Goal: Task Accomplishment & Management: Complete application form

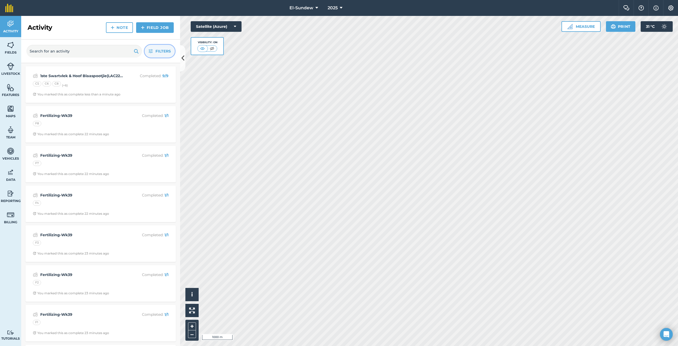
click at [149, 52] on icon "button" at bounding box center [151, 51] width 4 height 4
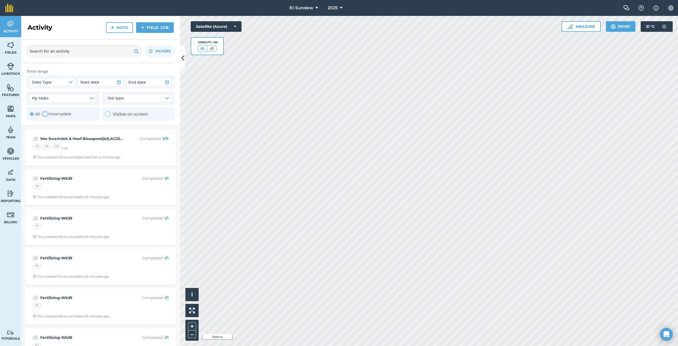
click at [44, 115] on div "Toggle Activity" at bounding box center [45, 114] width 4 height 4
radio input "false"
radio input "true"
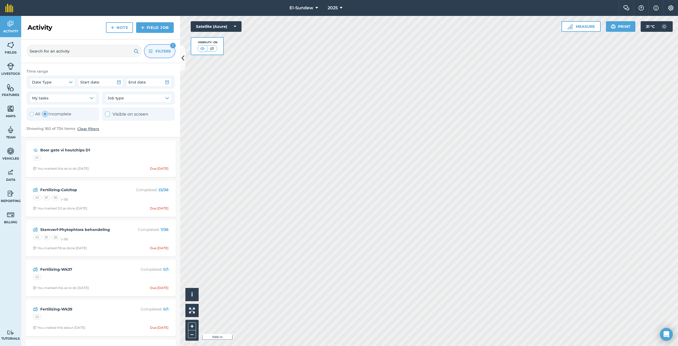
click at [153, 52] on button "Filters 1" at bounding box center [160, 51] width 30 height 13
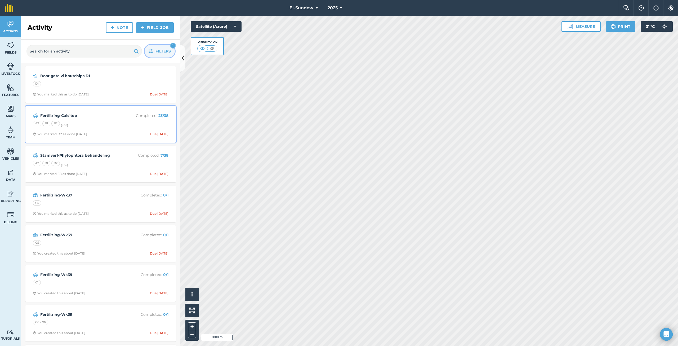
click at [108, 116] on strong "Fertilizing-Calcitop" at bounding box center [82, 116] width 84 height 6
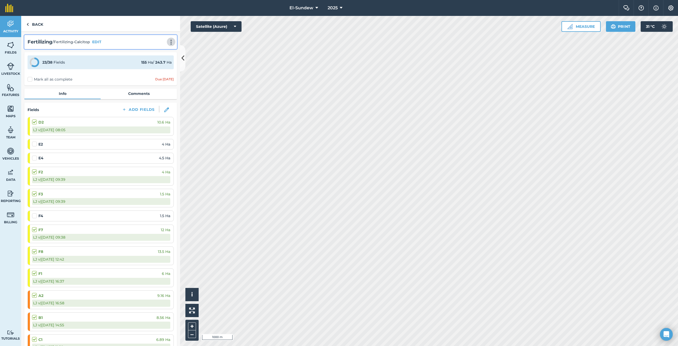
click at [168, 43] on img at bounding box center [171, 41] width 6 height 5
click at [155, 53] on link "Print" at bounding box center [160, 53] width 34 height 11
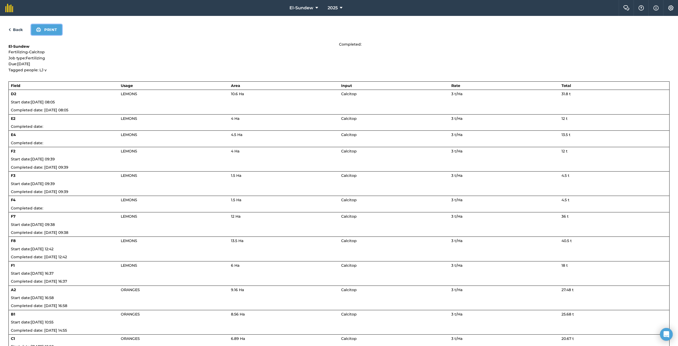
click at [56, 32] on button "Print" at bounding box center [46, 29] width 31 height 11
click at [20, 28] on link "Back" at bounding box center [15, 29] width 14 height 6
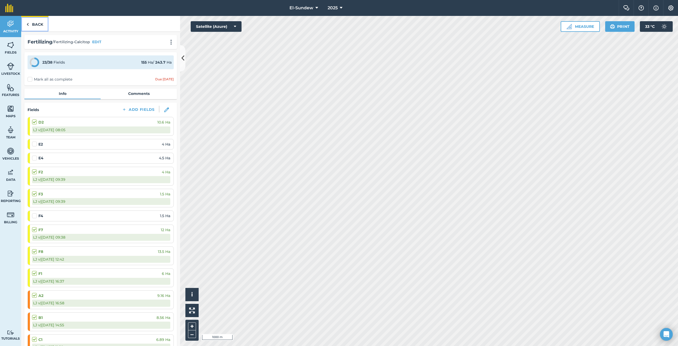
click at [33, 27] on link "Back" at bounding box center [34, 24] width 27 height 16
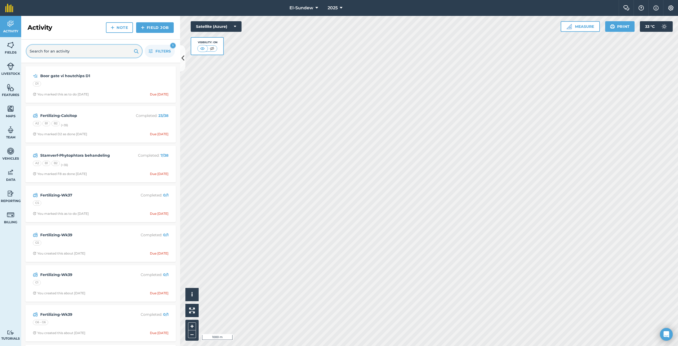
click at [83, 51] on input "text" at bounding box center [83, 51] width 115 height 13
type input "em"
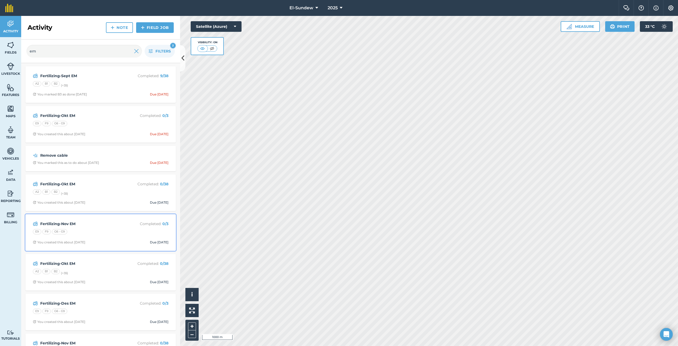
click at [94, 230] on div "E9 F9 G6 - G9" at bounding box center [101, 232] width 136 height 7
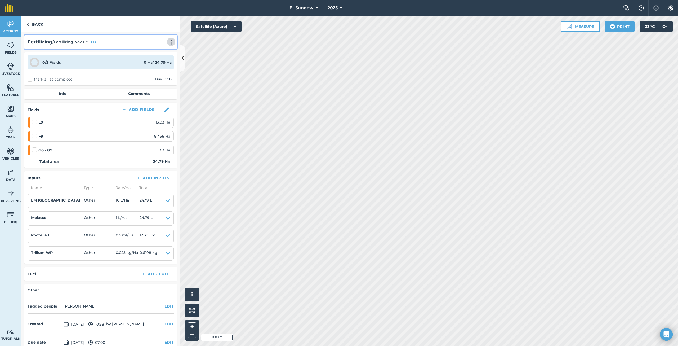
click at [168, 44] on img at bounding box center [171, 41] width 6 height 5
click at [155, 54] on link "Print" at bounding box center [160, 53] width 34 height 11
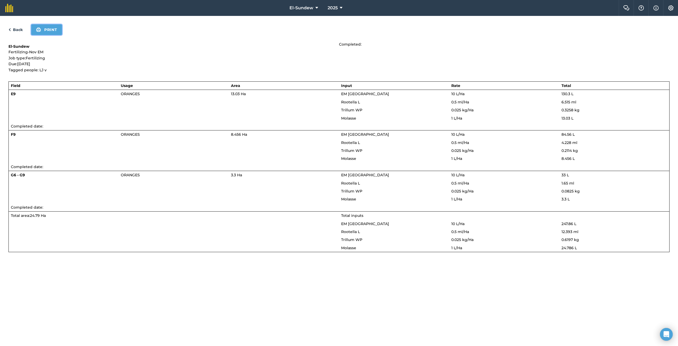
click at [49, 31] on button "Print" at bounding box center [46, 29] width 31 height 11
click at [20, 30] on link "Back" at bounding box center [15, 29] width 14 height 6
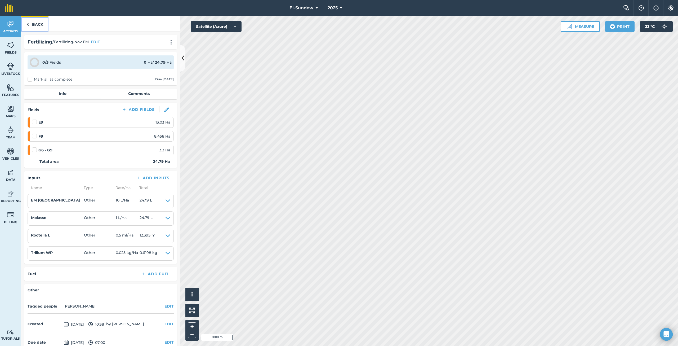
click at [35, 26] on link "Back" at bounding box center [34, 24] width 27 height 16
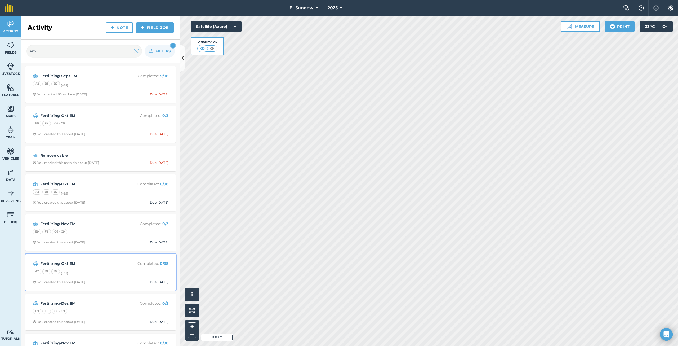
click at [91, 269] on div "A2 B1 B2 (+ 35 )" at bounding box center [101, 272] width 136 height 7
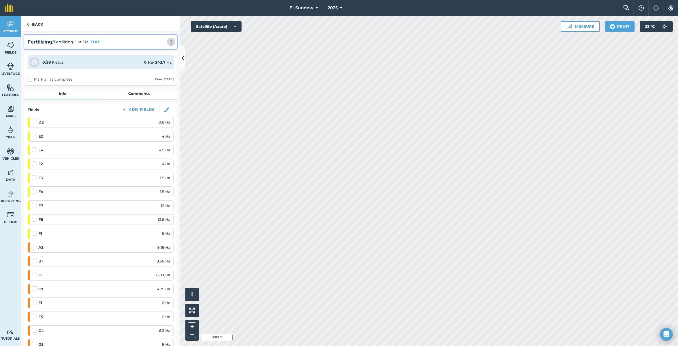
click at [169, 40] on img at bounding box center [171, 41] width 6 height 5
click at [152, 52] on link "Print" at bounding box center [160, 53] width 34 height 11
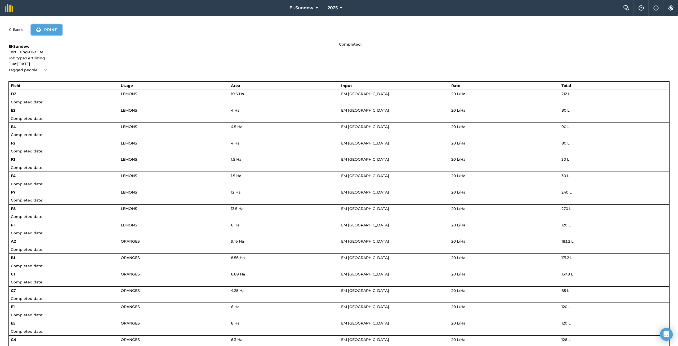
click at [46, 29] on button "Print" at bounding box center [46, 29] width 31 height 11
click at [20, 30] on link "Back" at bounding box center [15, 29] width 14 height 6
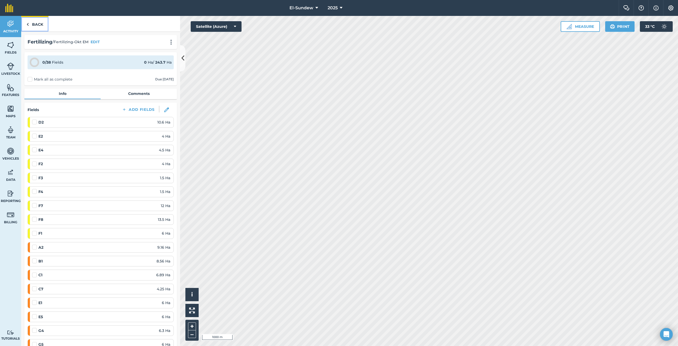
click at [33, 25] on link "Back" at bounding box center [34, 24] width 27 height 16
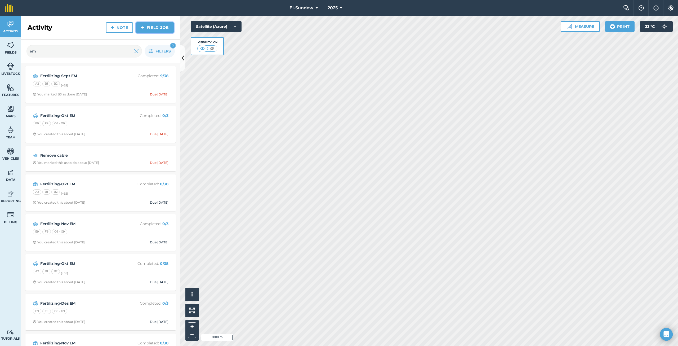
click at [147, 29] on link "Field Job" at bounding box center [155, 27] width 38 height 11
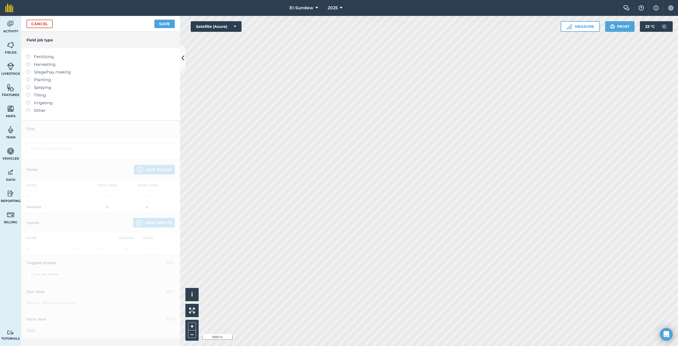
click at [41, 89] on label "Spraying" at bounding box center [100, 87] width 148 height 6
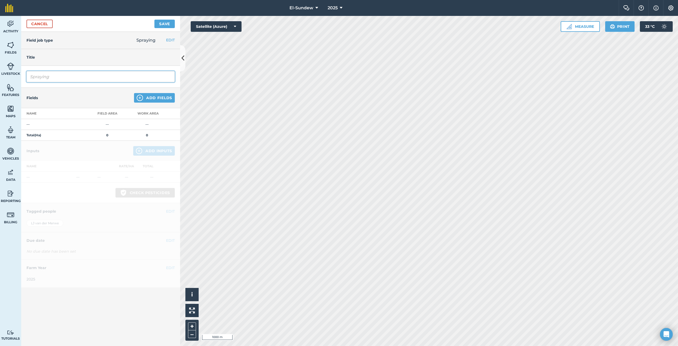
click at [69, 77] on input "Spraying" at bounding box center [100, 76] width 148 height 11
type input "2de Swartvlek(LAC23257)"
click at [139, 96] on img at bounding box center [140, 98] width 6 height 6
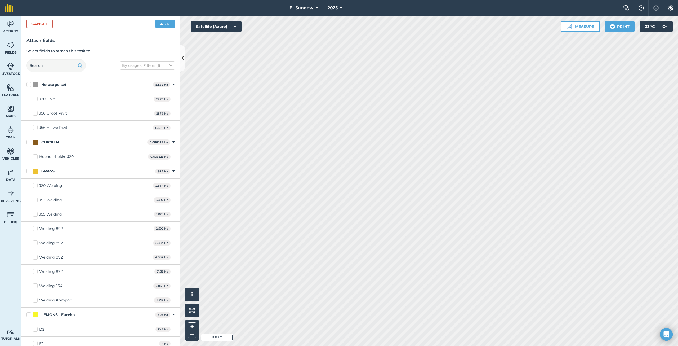
click at [70, 322] on div "D2 10.6 Ha" at bounding box center [100, 329] width 159 height 14
click at [35, 326] on label "D2" at bounding box center [39, 329] width 12 height 6
click at [35, 326] on input "D2" at bounding box center [34, 327] width 3 height 3
click at [169, 25] on button "Add" at bounding box center [164, 24] width 19 height 8
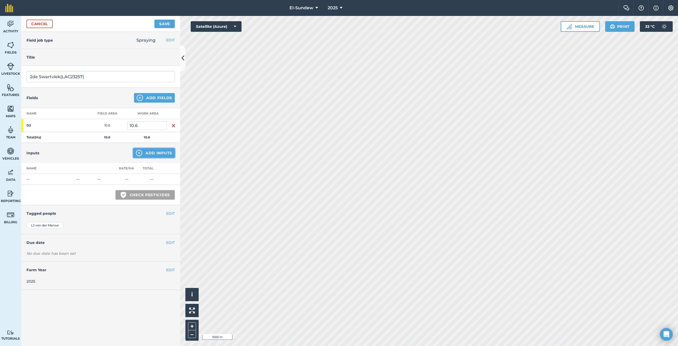
click at [144, 153] on button "Add Inputs" at bounding box center [154, 153] width 42 height 10
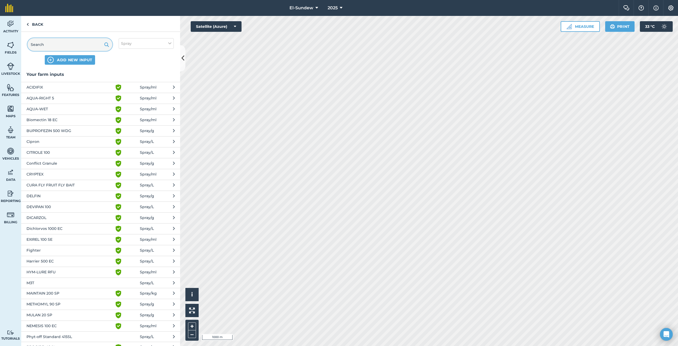
drag, startPoint x: 45, startPoint y: 45, endPoint x: 46, endPoint y: 38, distance: 6.9
click at [45, 45] on input "text" at bounding box center [70, 44] width 85 height 13
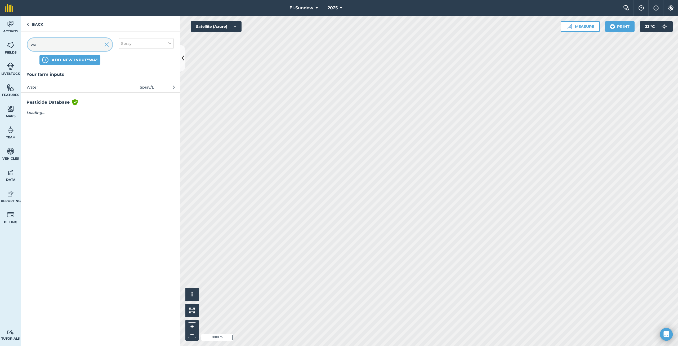
type input "wat"
click at [64, 88] on span "Water" at bounding box center [69, 87] width 87 height 6
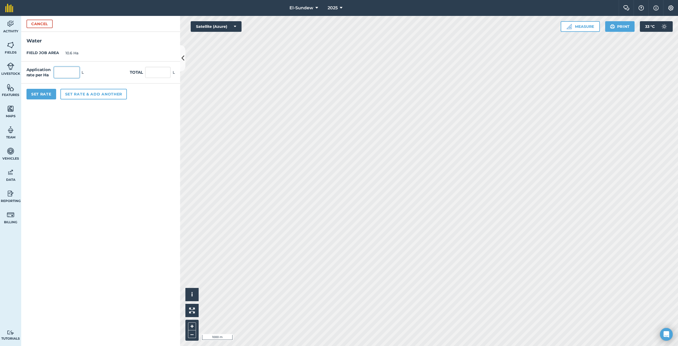
click at [66, 75] on input "text" at bounding box center [66, 72] width 25 height 11
click at [105, 96] on button "Set rate & add another" at bounding box center [93, 94] width 66 height 11
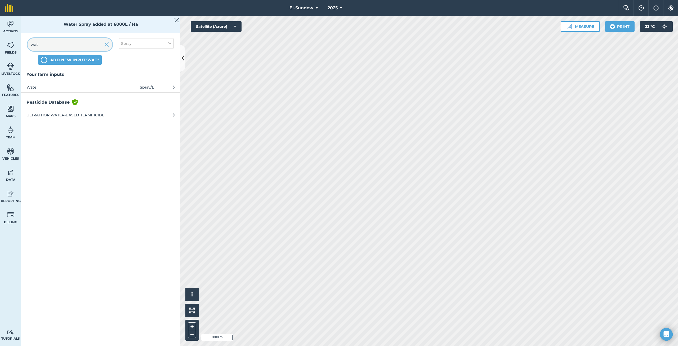
click at [54, 44] on input "wat" at bounding box center [70, 44] width 85 height 13
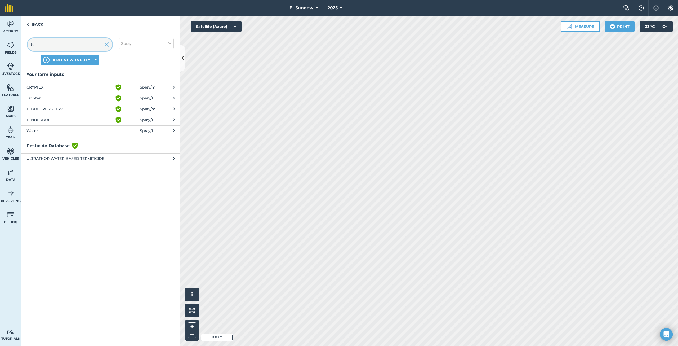
type input "ten"
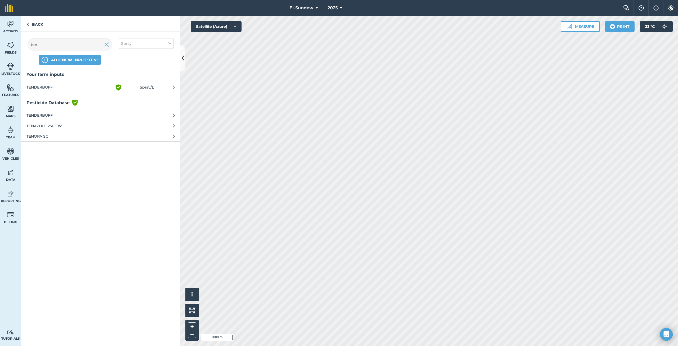
click at [105, 90] on span "TENDERBUFF" at bounding box center [69, 87] width 87 height 6
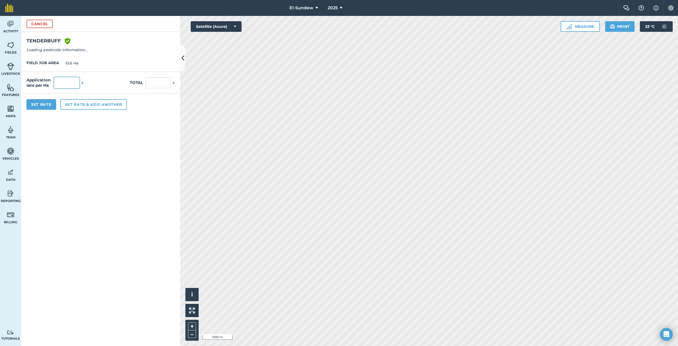
click at [77, 82] on input "text" at bounding box center [66, 82] width 25 height 11
type input "2.4"
click at [101, 105] on button "Set rate & add another" at bounding box center [93, 104] width 66 height 11
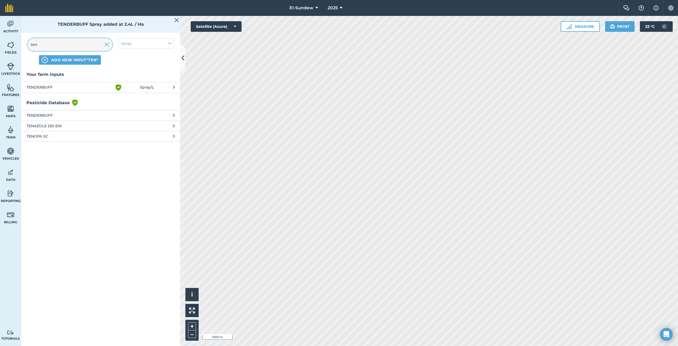
click at [57, 45] on input "ten" at bounding box center [70, 44] width 85 height 13
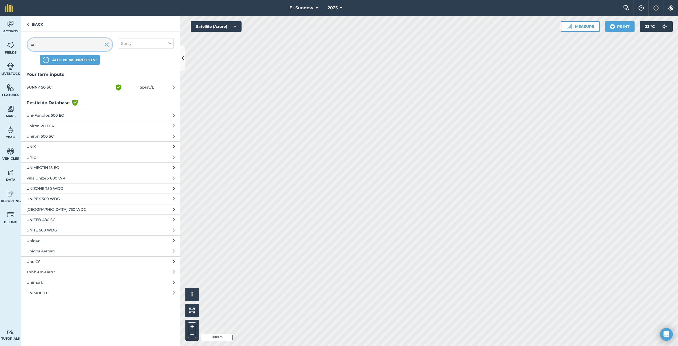
type input "u"
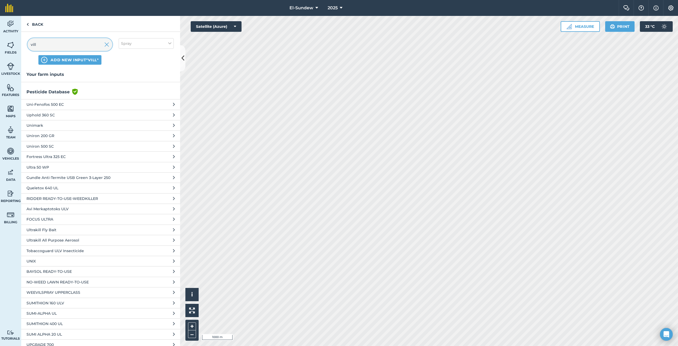
type input "villa"
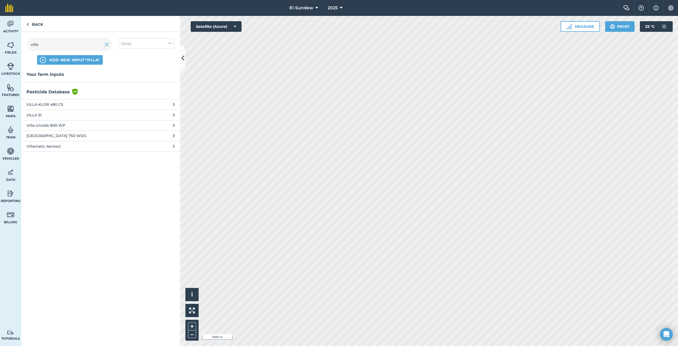
click at [91, 135] on span "[GEOGRAPHIC_DATA] 750 WDG" at bounding box center [69, 136] width 87 height 6
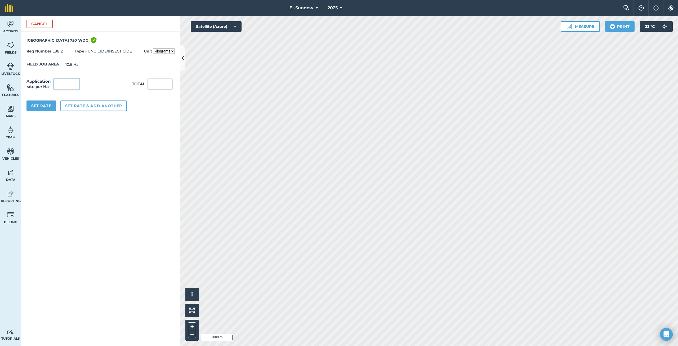
click at [77, 86] on input "text" at bounding box center [66, 83] width 25 height 11
type input "9"
click at [85, 107] on button "Set rate & add another" at bounding box center [93, 105] width 66 height 11
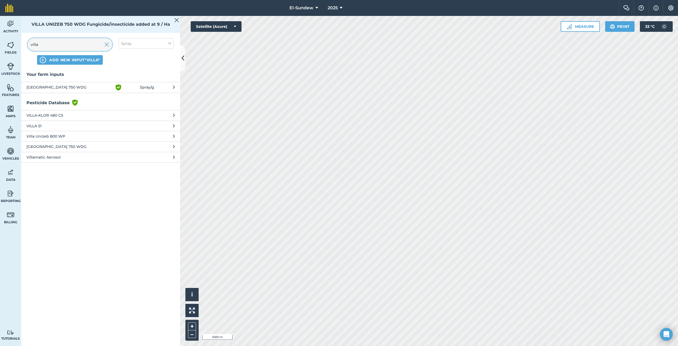
click at [78, 46] on input "villa" at bounding box center [70, 44] width 85 height 13
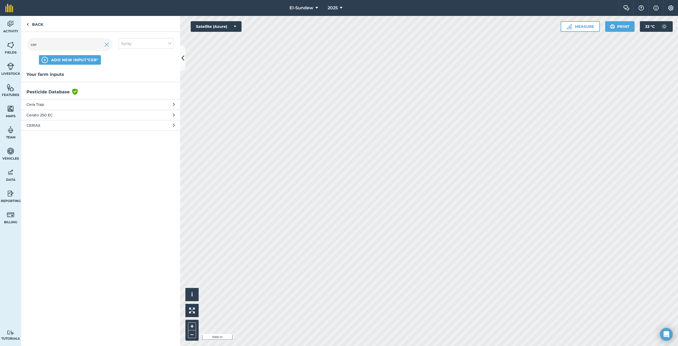
click at [79, 114] on span "Cerato 250 EC" at bounding box center [69, 115] width 87 height 6
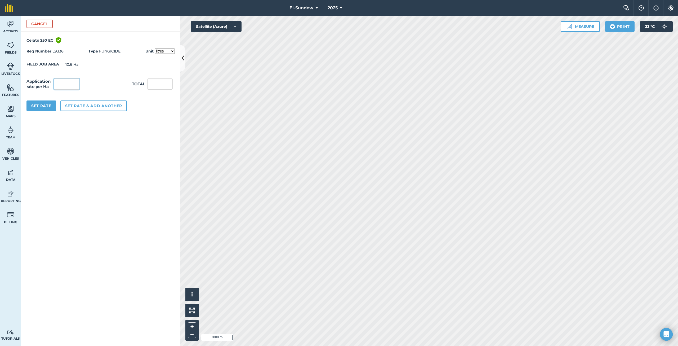
click at [77, 82] on input "text" at bounding box center [66, 83] width 25 height 11
type input "0.6"
click at [90, 107] on button "Set rate & add another" at bounding box center [93, 105] width 66 height 11
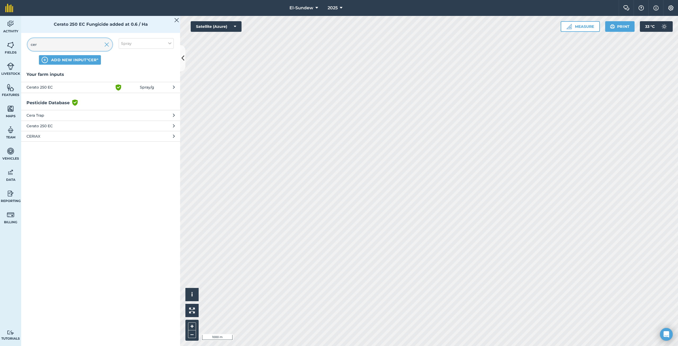
click at [63, 44] on input "cer" at bounding box center [70, 44] width 85 height 13
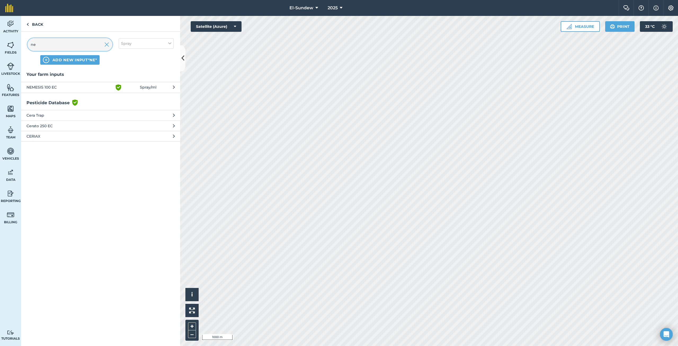
type input "nem"
click at [89, 87] on span "NEMESIS 100 EC" at bounding box center [69, 87] width 87 height 6
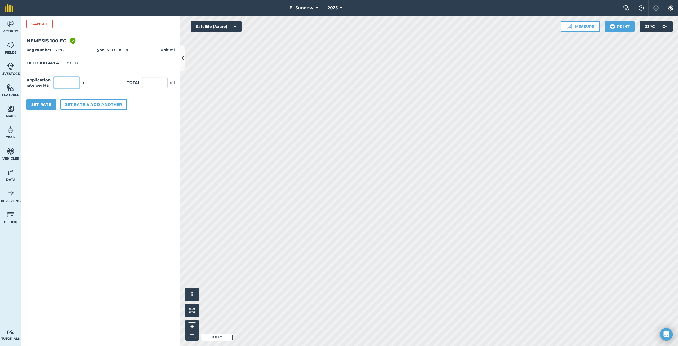
click at [73, 83] on input "text" at bounding box center [66, 82] width 25 height 11
click at [106, 104] on button "Set rate & add another" at bounding box center [93, 104] width 66 height 11
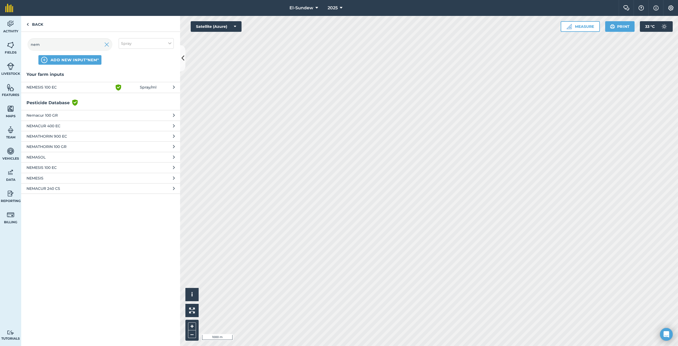
click at [87, 169] on span "NEMESIS 100 EC" at bounding box center [69, 167] width 87 height 6
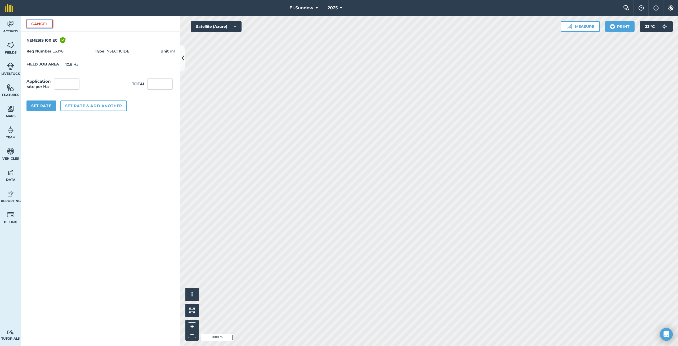
click at [51, 26] on button "Cancel" at bounding box center [39, 24] width 26 height 8
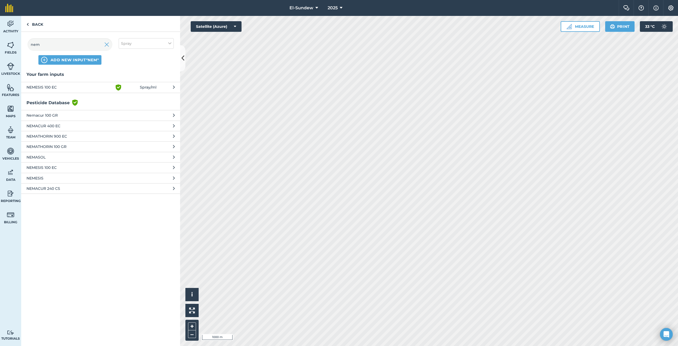
click at [77, 177] on span "NEMESIS" at bounding box center [69, 178] width 87 height 6
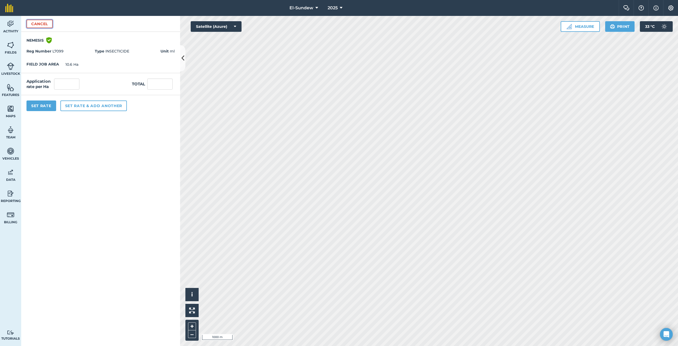
click at [43, 25] on button "Cancel" at bounding box center [39, 24] width 26 height 8
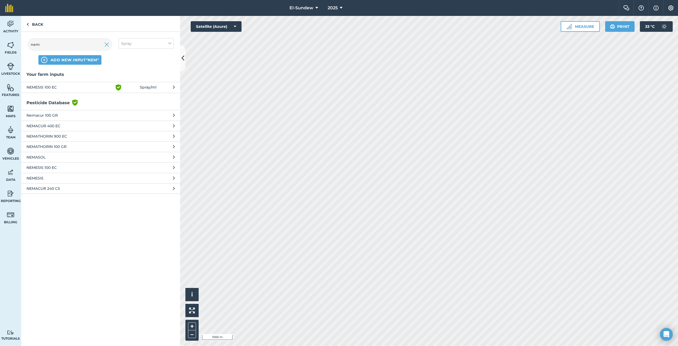
click at [172, 89] on button "NEMESIS 100 [PERSON_NAME] shield with white tick Spray / ml" at bounding box center [100, 87] width 159 height 11
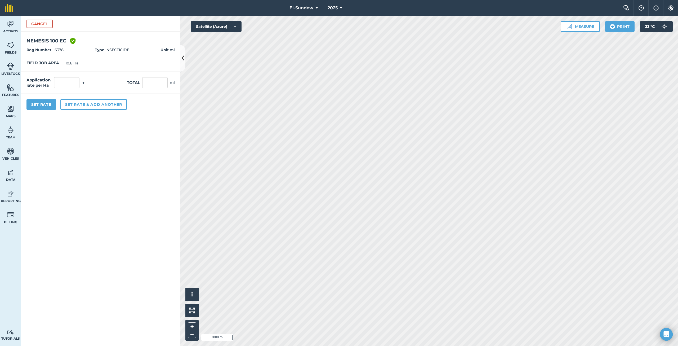
click at [162, 50] on strong "Unit" at bounding box center [165, 49] width 8 height 5
click at [44, 25] on button "Cancel" at bounding box center [39, 24] width 26 height 8
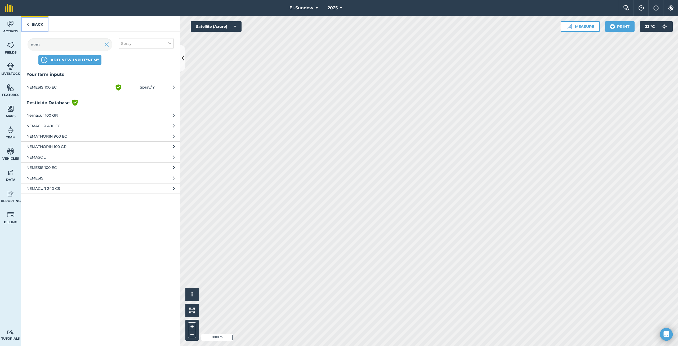
click at [41, 26] on link "Back" at bounding box center [34, 24] width 27 height 16
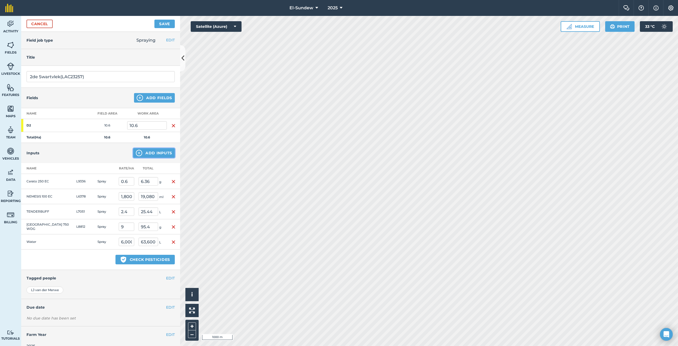
click at [142, 155] on button "Add Inputs" at bounding box center [154, 153] width 42 height 10
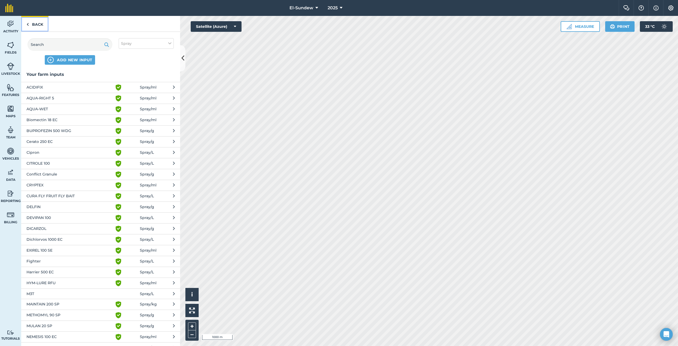
click at [41, 25] on link "Back" at bounding box center [34, 24] width 27 height 16
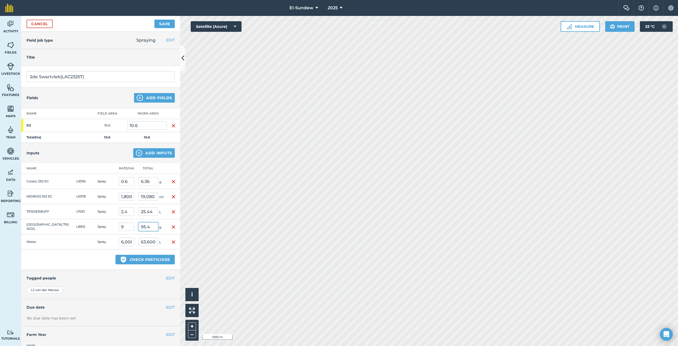
click at [151, 227] on input "95.4" at bounding box center [149, 226] width 20 height 8
click at [167, 227] on td at bounding box center [173, 226] width 13 height 15
click at [171, 183] on img "button" at bounding box center [173, 181] width 4 height 6
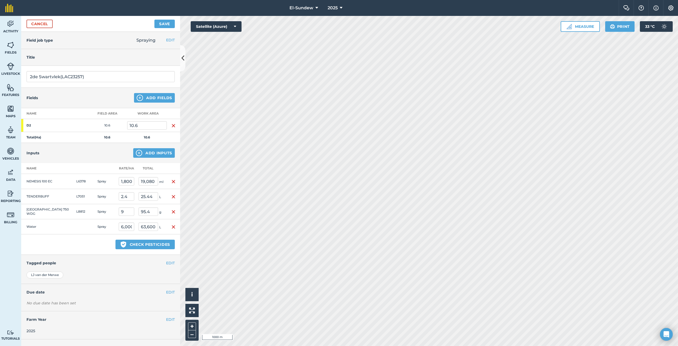
click at [173, 211] on img "button" at bounding box center [173, 211] width 4 height 6
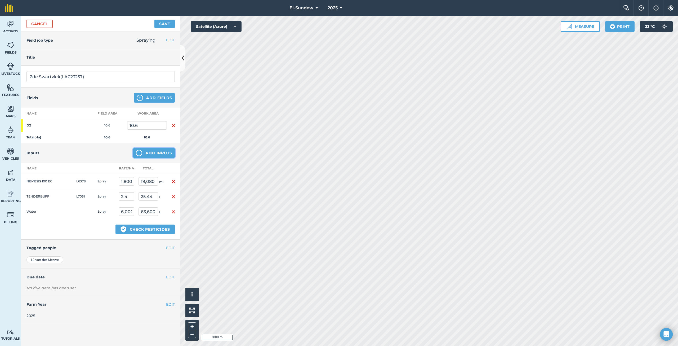
click at [148, 153] on button "Add Inputs" at bounding box center [154, 153] width 42 height 10
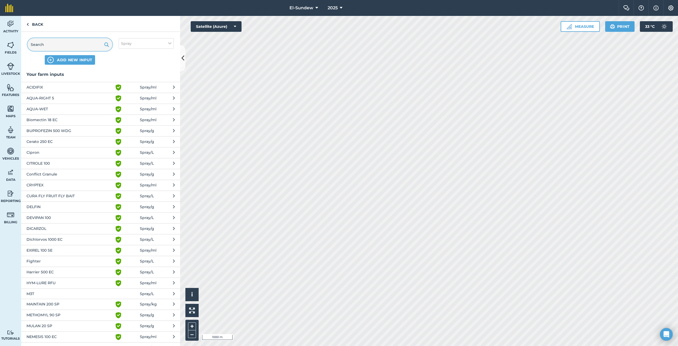
click at [64, 44] on input "text" at bounding box center [70, 44] width 85 height 13
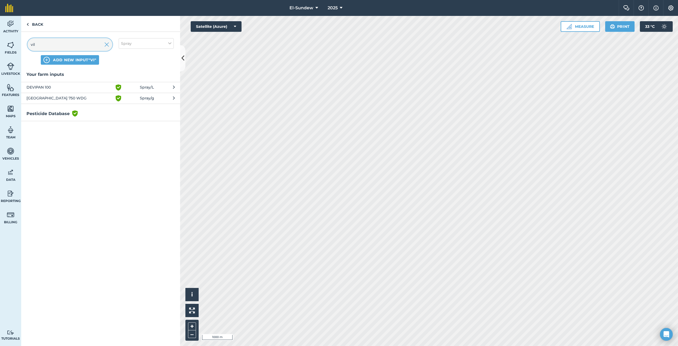
type input "vill"
click at [70, 87] on span "[GEOGRAPHIC_DATA] 750 WDG" at bounding box center [69, 87] width 87 height 6
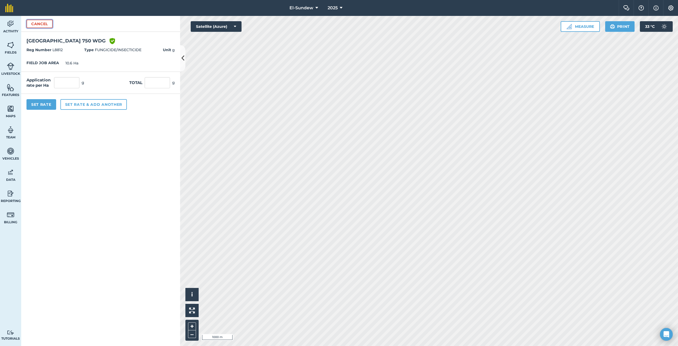
click at [33, 24] on button "Cancel" at bounding box center [39, 24] width 26 height 8
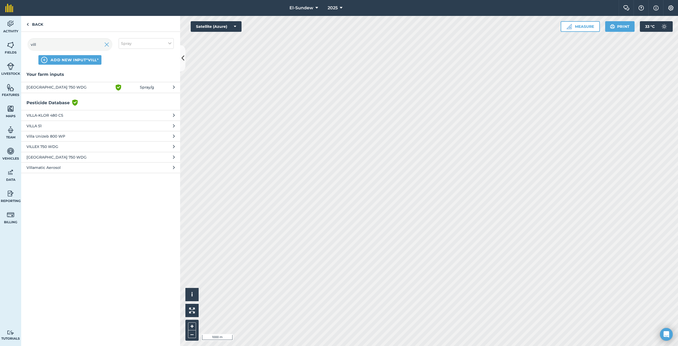
click at [69, 157] on span "[GEOGRAPHIC_DATA] 750 WDG" at bounding box center [69, 157] width 87 height 6
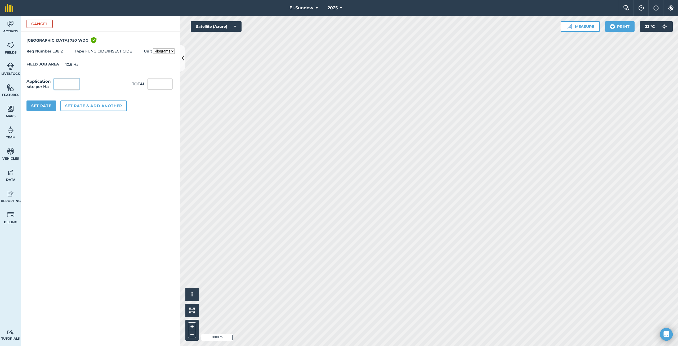
click at [77, 83] on input "text" at bounding box center [66, 83] width 25 height 11
type input "9"
type input "95.4"
click at [174, 51] on select "kilograms grams" at bounding box center [164, 50] width 22 height 5
click at [153, 48] on select "kilograms grams" at bounding box center [164, 50] width 22 height 5
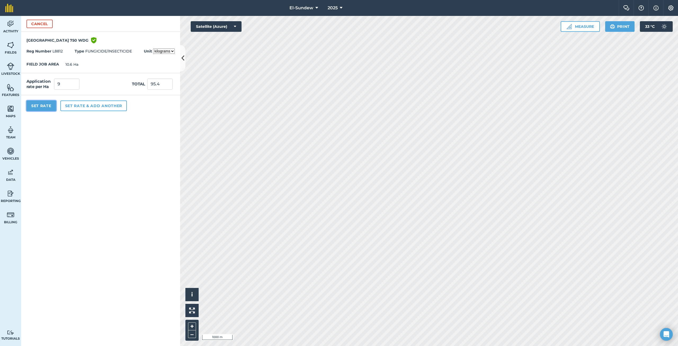
drag, startPoint x: 29, startPoint y: 108, endPoint x: 33, endPoint y: 105, distance: 4.4
click at [29, 107] on button "Set Rate" at bounding box center [41, 105] width 30 height 11
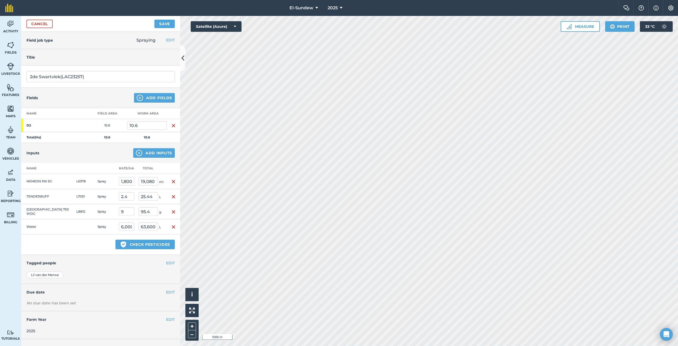
click at [161, 213] on td "95.4 g" at bounding box center [151, 211] width 30 height 15
click at [145, 152] on button "Add Inputs" at bounding box center [154, 153] width 42 height 10
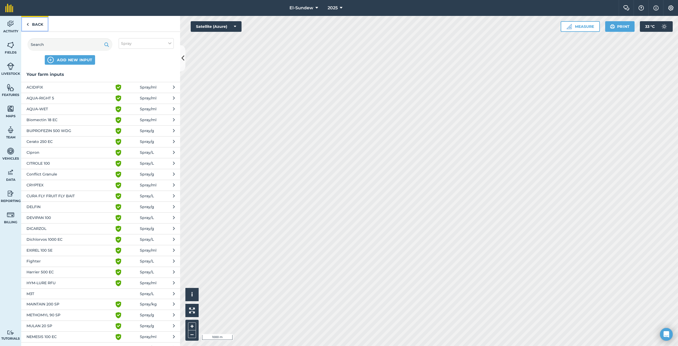
click at [33, 26] on link "Back" at bounding box center [34, 24] width 27 height 16
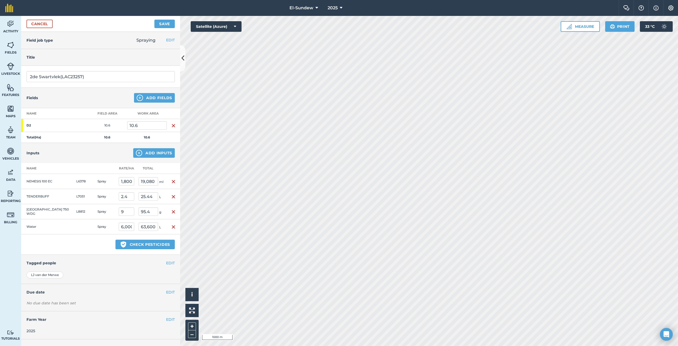
click at [175, 181] on img "button" at bounding box center [173, 181] width 4 height 6
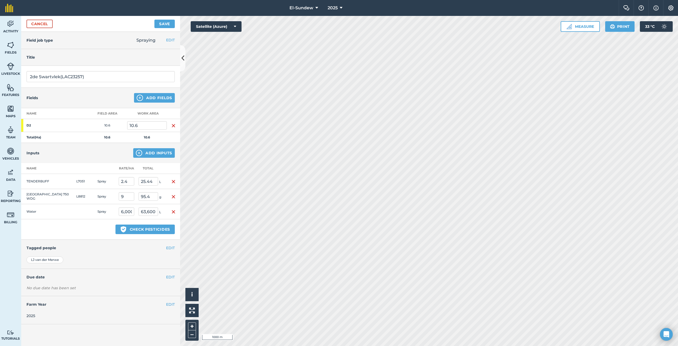
click at [173, 182] on img "button" at bounding box center [173, 181] width 4 height 6
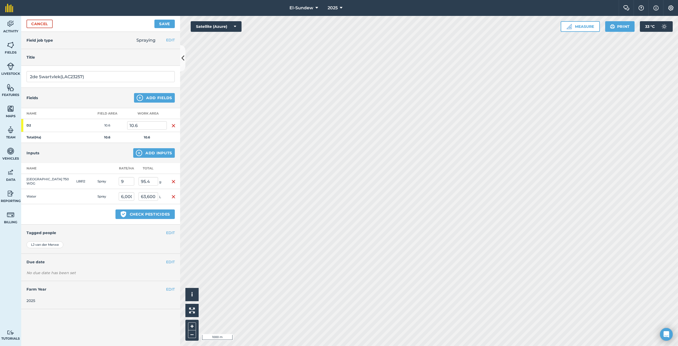
click at [173, 182] on img "button" at bounding box center [173, 181] width 4 height 6
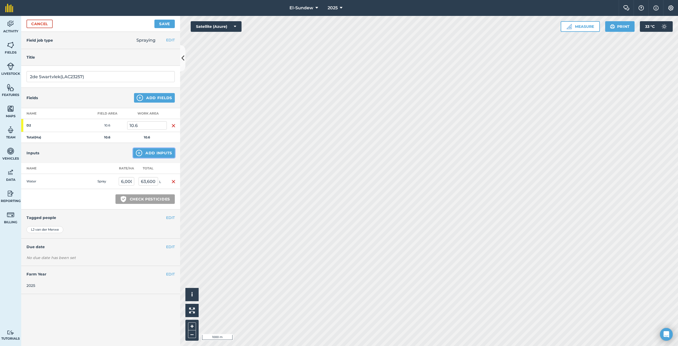
click at [144, 152] on button "Add Inputs" at bounding box center [154, 153] width 42 height 10
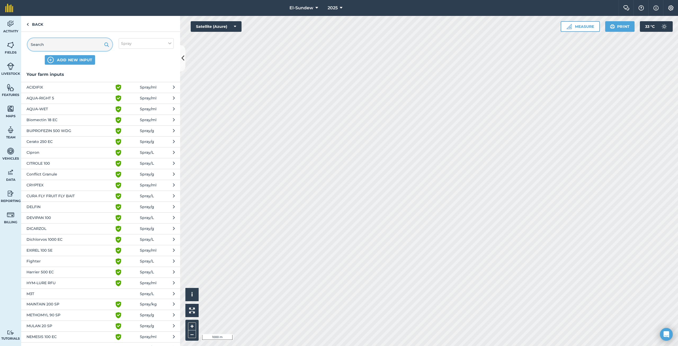
click at [54, 45] on input "text" at bounding box center [70, 44] width 85 height 13
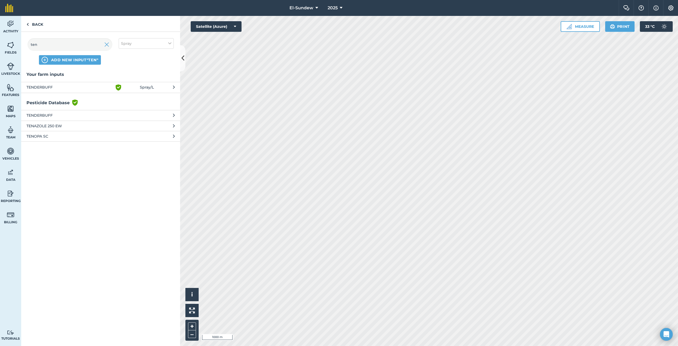
click at [83, 88] on span "TENDERBUFF" at bounding box center [69, 87] width 87 height 6
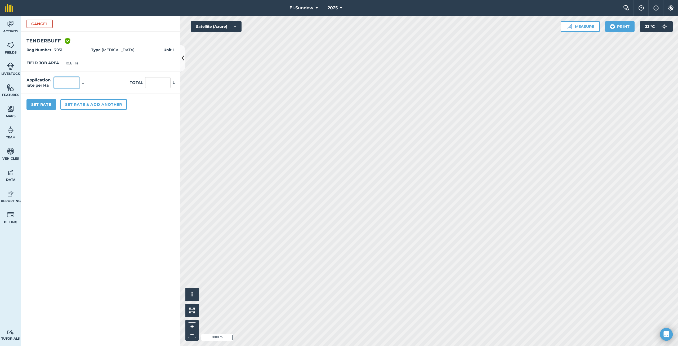
click at [68, 81] on input "text" at bounding box center [66, 82] width 25 height 11
click at [79, 104] on button "Set rate & add another" at bounding box center [93, 104] width 66 height 11
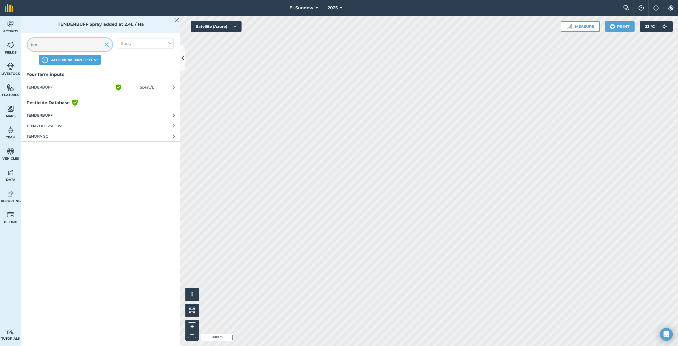
click at [83, 43] on input "ten" at bounding box center [70, 44] width 85 height 13
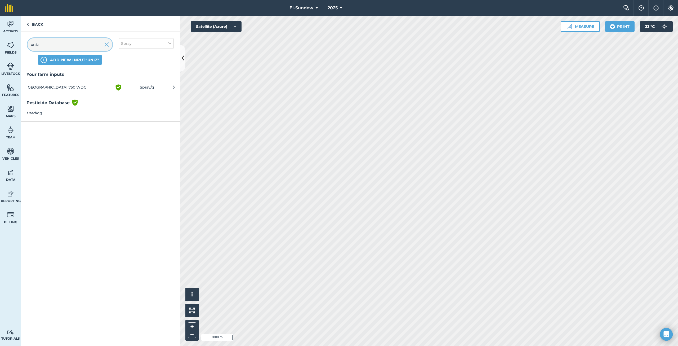
type input "unize"
click at [157, 116] on button "Villa Unizeb 800 WP" at bounding box center [100, 115] width 159 height 10
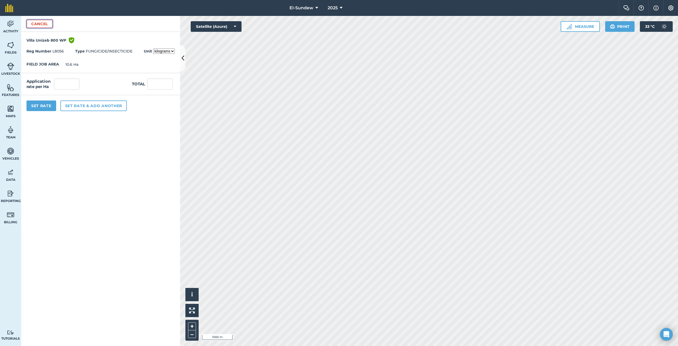
click at [46, 23] on button "Cancel" at bounding box center [39, 24] width 26 height 8
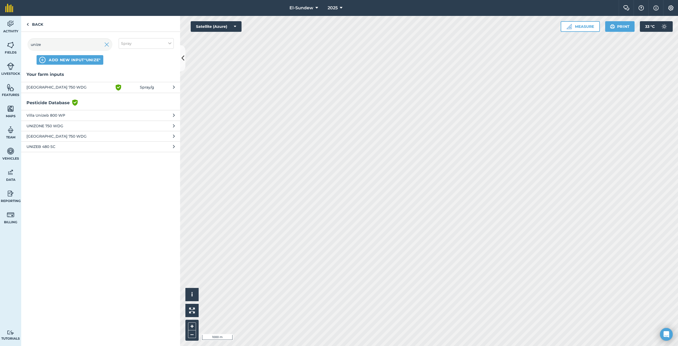
click at [91, 85] on span "[GEOGRAPHIC_DATA] 750 WDG" at bounding box center [69, 87] width 87 height 6
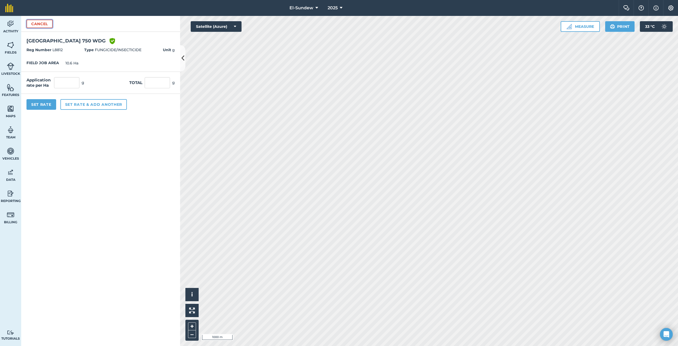
click at [43, 26] on button "Cancel" at bounding box center [39, 24] width 26 height 8
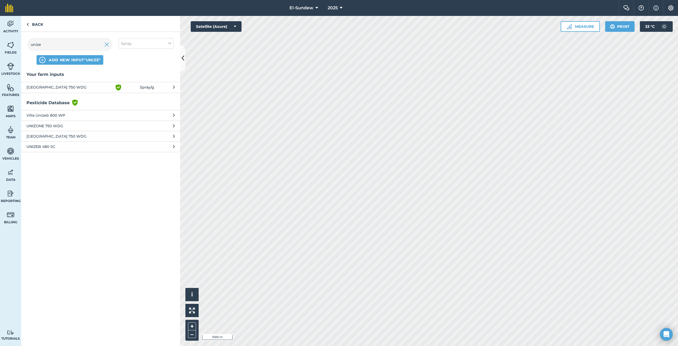
click at [76, 88] on span "[GEOGRAPHIC_DATA] 750 WDG" at bounding box center [69, 87] width 87 height 6
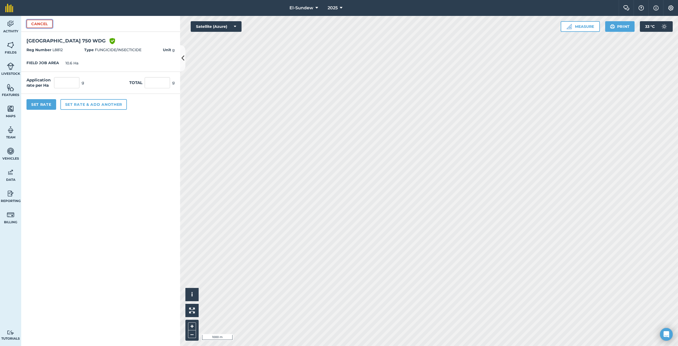
click at [46, 22] on button "Cancel" at bounding box center [39, 24] width 26 height 8
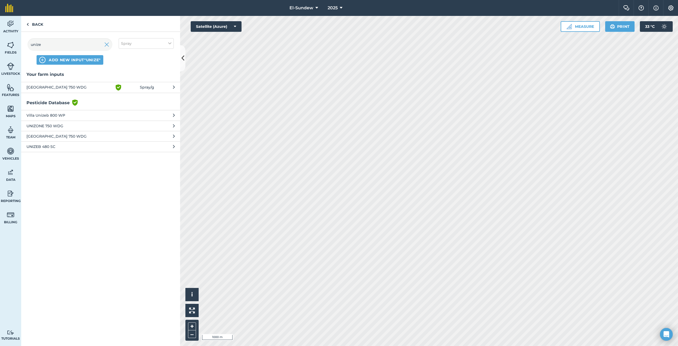
click at [70, 136] on span "[GEOGRAPHIC_DATA] 750 WDG" at bounding box center [69, 136] width 87 height 6
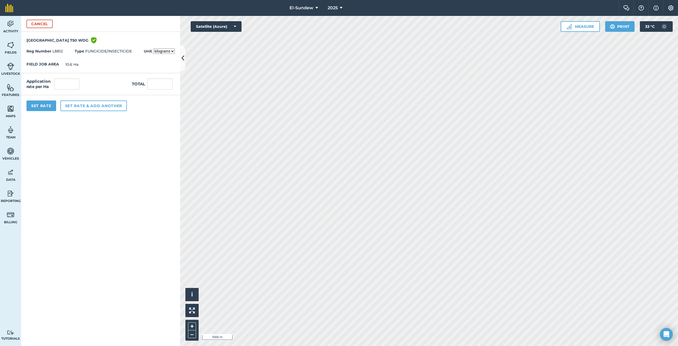
click at [171, 50] on select "kilograms grams" at bounding box center [164, 50] width 22 height 5
click at [153, 48] on select "kilograms grams" at bounding box center [164, 50] width 22 height 5
click at [170, 51] on select "kilograms grams" at bounding box center [164, 50] width 22 height 5
select select "KILOGRAMS"
click at [153, 48] on select "kilograms grams" at bounding box center [164, 50] width 22 height 5
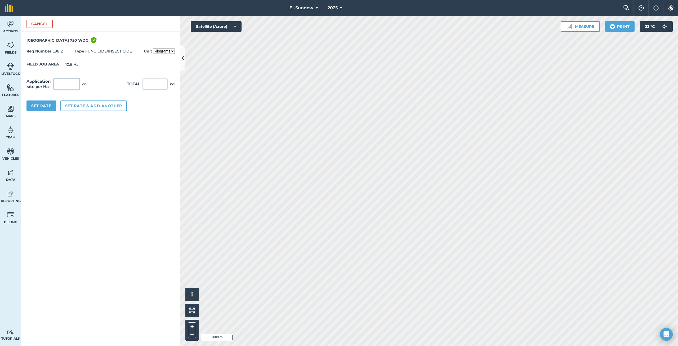
click at [72, 82] on input "text" at bounding box center [66, 83] width 25 height 11
type input "9"
click at [48, 103] on button "Set Rate" at bounding box center [41, 105] width 30 height 11
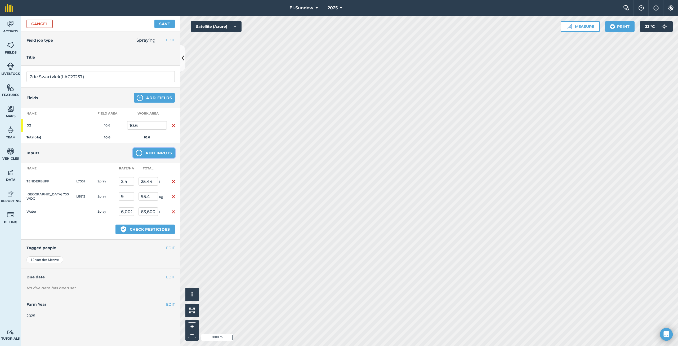
click at [147, 151] on button "Add Inputs" at bounding box center [154, 153] width 42 height 10
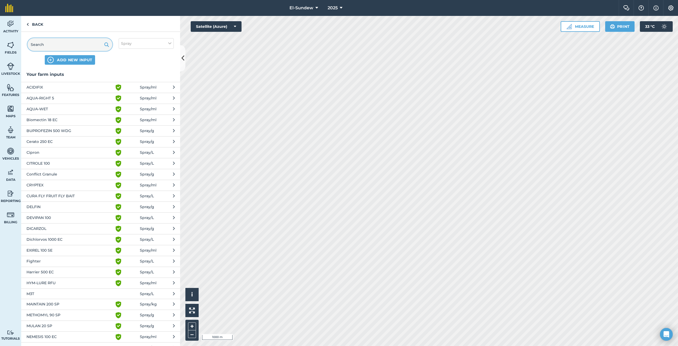
click at [84, 44] on input "text" at bounding box center [70, 44] width 85 height 13
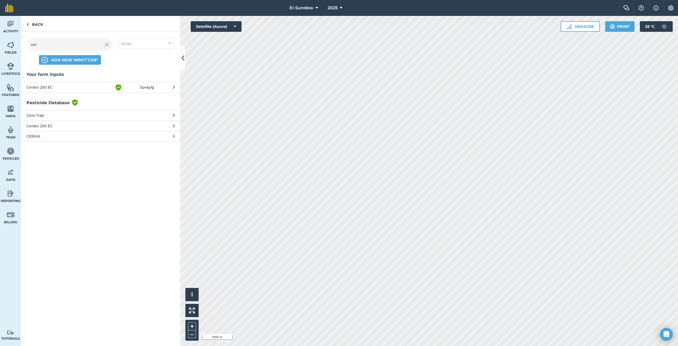
click at [82, 123] on span "Cerato 250 EC" at bounding box center [69, 126] width 87 height 6
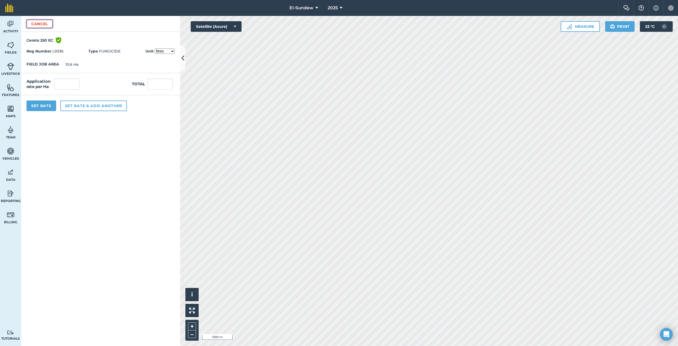
click at [45, 25] on button "Cancel" at bounding box center [39, 24] width 26 height 8
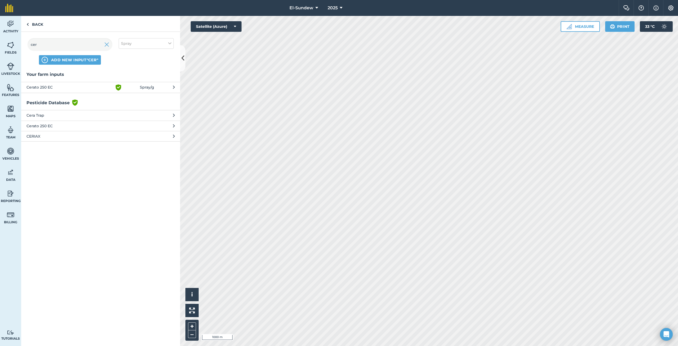
click at [73, 87] on span "Cerato 250 EC" at bounding box center [69, 87] width 87 height 6
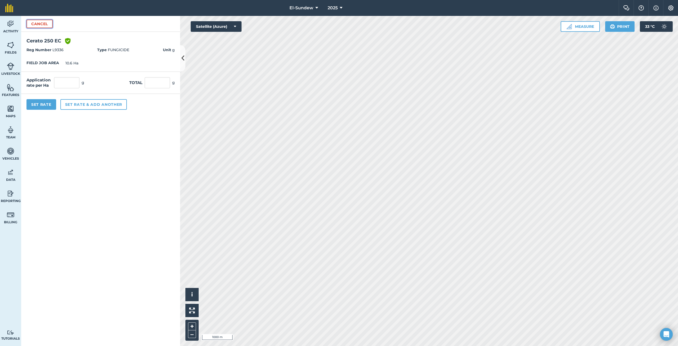
click at [47, 25] on button "Cancel" at bounding box center [39, 24] width 26 height 8
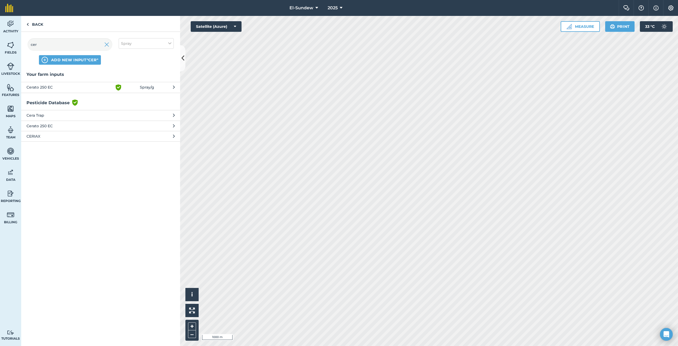
click at [59, 127] on span "Cerato 250 EC" at bounding box center [69, 126] width 87 height 6
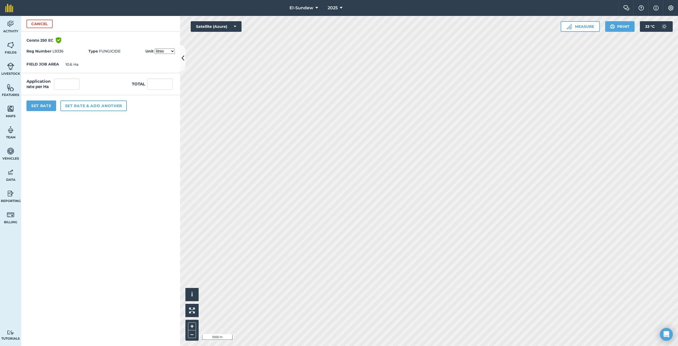
click at [173, 48] on span "Unit litres millilitres" at bounding box center [159, 51] width 29 height 6
click at [172, 52] on select "litres millilitres" at bounding box center [165, 50] width 20 height 5
click at [155, 48] on select "litres millilitres" at bounding box center [165, 50] width 20 height 5
click at [172, 51] on select "litres millilitres" at bounding box center [165, 50] width 20 height 5
select select "LITRES"
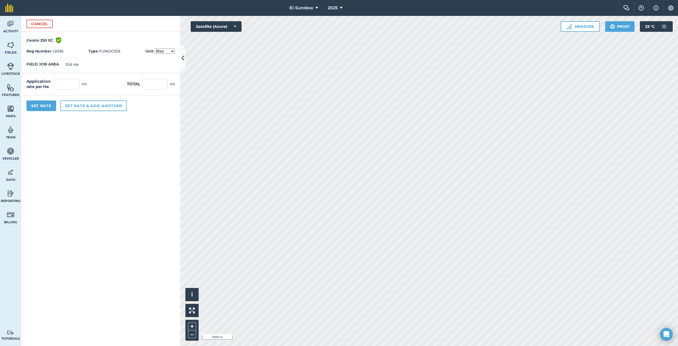
click at [155, 48] on select "litres millilitres" at bounding box center [165, 50] width 20 height 5
click at [74, 86] on input "text" at bounding box center [66, 83] width 25 height 11
type input "0.6"
click at [74, 104] on button "Set rate & add another" at bounding box center [93, 105] width 66 height 11
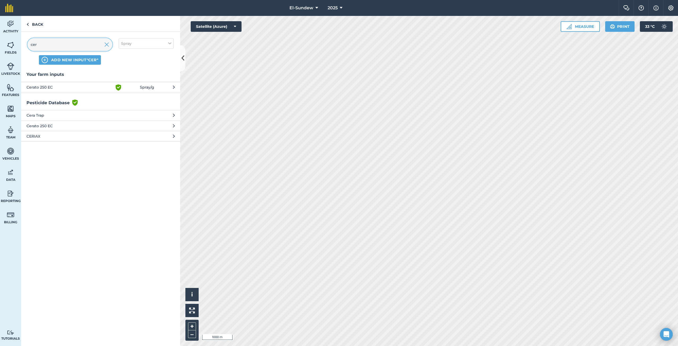
click at [76, 46] on input "cer" at bounding box center [70, 44] width 85 height 13
type input "nem"
click at [83, 168] on span "NEMESIS 100 EC" at bounding box center [69, 167] width 87 height 6
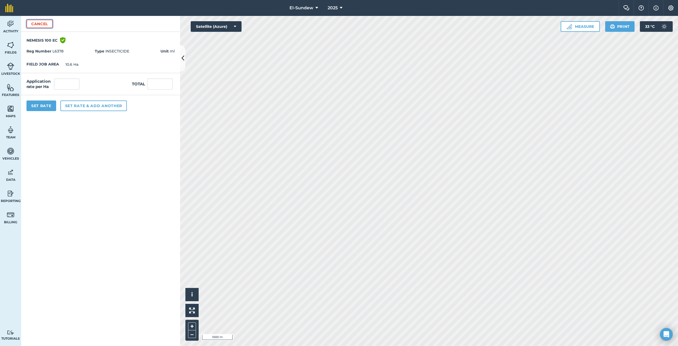
click at [43, 24] on button "Cancel" at bounding box center [39, 24] width 26 height 8
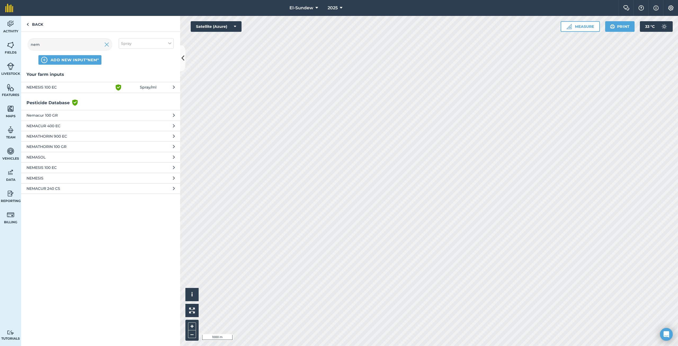
click at [61, 89] on span "NEMESIS 100 EC" at bounding box center [69, 87] width 87 height 6
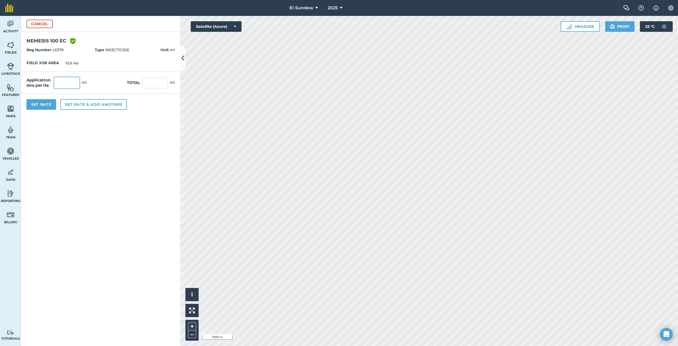
click at [72, 86] on input "text" at bounding box center [66, 82] width 25 height 11
type input "1"
type input "18"
click at [104, 104] on button "Set rate & add another" at bounding box center [93, 104] width 66 height 11
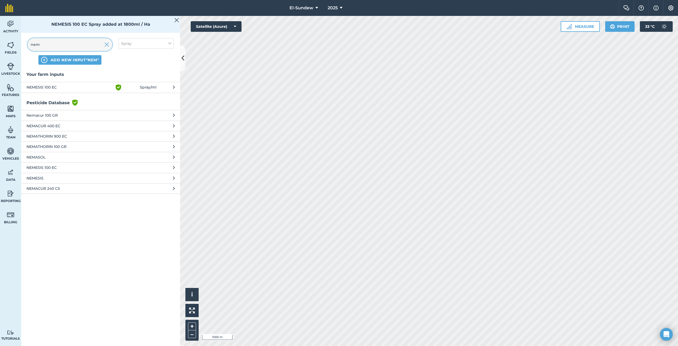
click at [89, 44] on input "nem" at bounding box center [70, 44] width 85 height 13
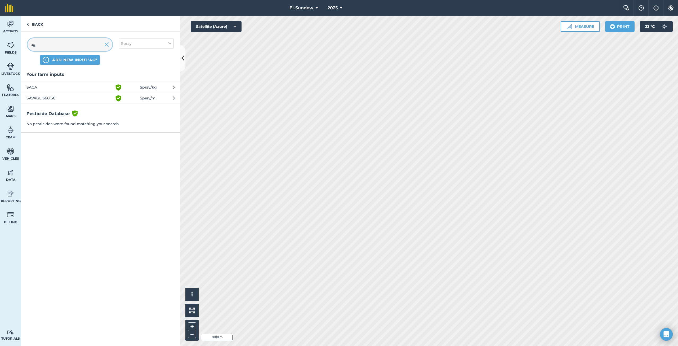
type input "agr"
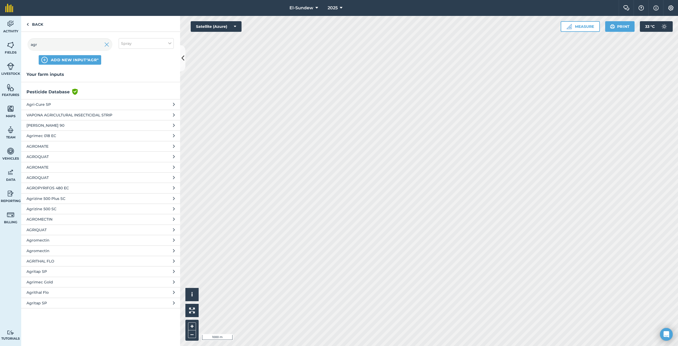
click at [73, 285] on span "Agrimec Gold" at bounding box center [69, 282] width 87 height 6
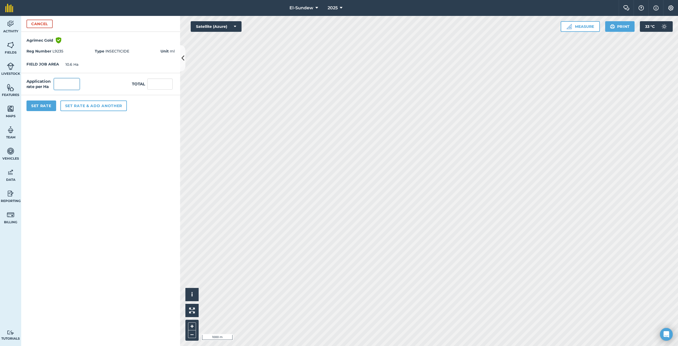
click at [74, 83] on input "text" at bounding box center [66, 83] width 25 height 11
click at [91, 101] on button "Set rate & add another" at bounding box center [93, 105] width 66 height 11
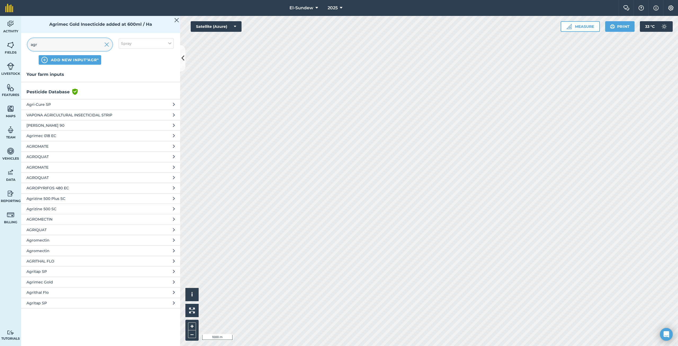
click at [63, 46] on input "agr" at bounding box center [70, 44] width 85 height 13
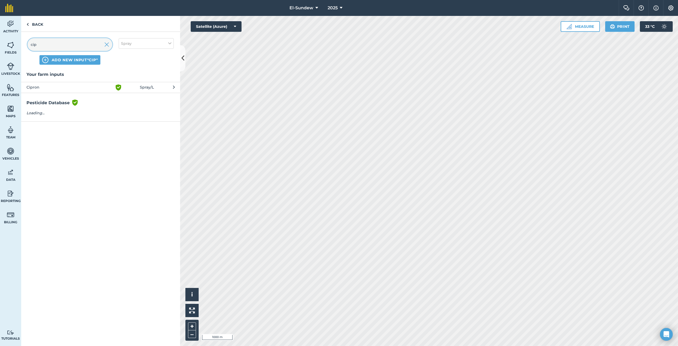
type input "cipr"
click at [84, 88] on span "Cipron" at bounding box center [69, 87] width 87 height 6
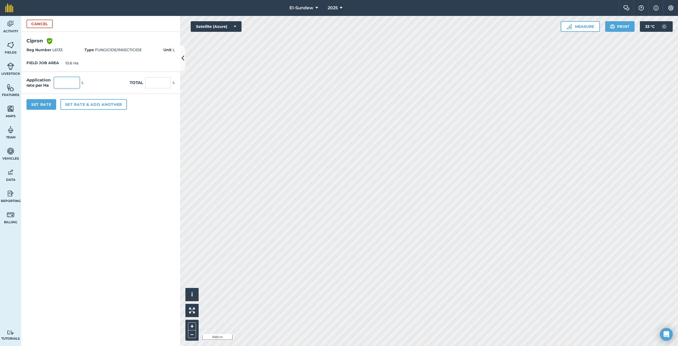
click at [75, 83] on input "text" at bounding box center [66, 82] width 25 height 11
click at [47, 104] on button "Set Rate" at bounding box center [41, 104] width 30 height 11
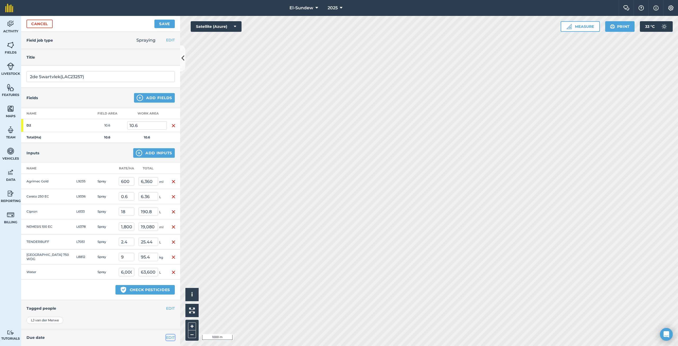
click at [167, 334] on button "EDIT" at bounding box center [170, 337] width 9 height 6
click at [33, 326] on abbr "20" at bounding box center [32, 327] width 3 height 3
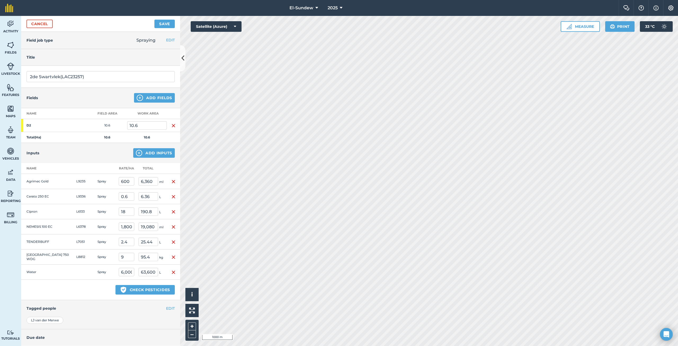
click at [167, 24] on button "Save" at bounding box center [164, 24] width 20 height 8
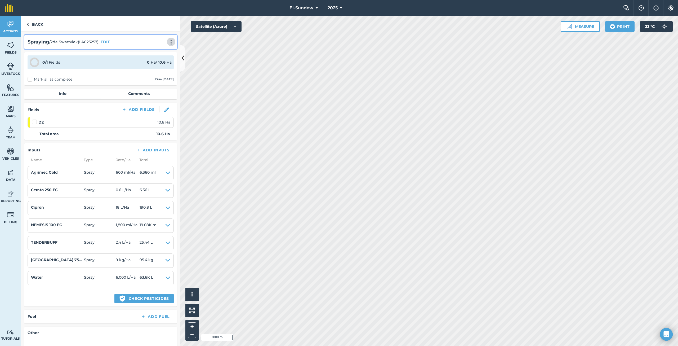
click at [168, 41] on img at bounding box center [171, 41] width 6 height 5
click at [149, 59] on ul "Print Delete" at bounding box center [160, 59] width 34 height 23
click at [154, 56] on link "Print" at bounding box center [160, 53] width 34 height 11
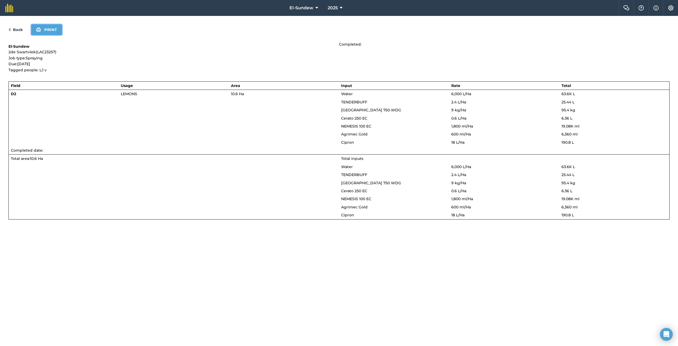
click at [52, 31] on button "Print" at bounding box center [46, 29] width 31 height 11
click at [17, 27] on link "Back" at bounding box center [15, 29] width 14 height 6
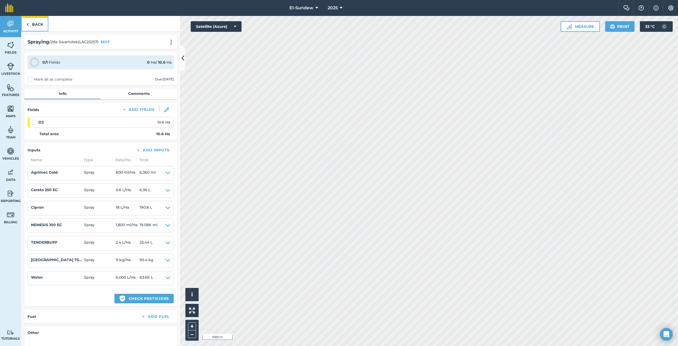
click at [35, 24] on link "Back" at bounding box center [34, 24] width 27 height 16
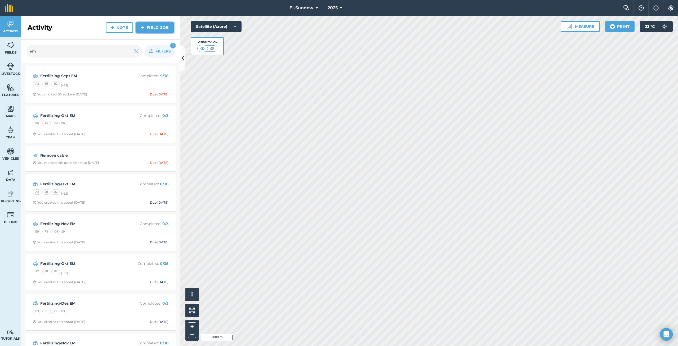
click at [143, 25] on img at bounding box center [143, 27] width 4 height 6
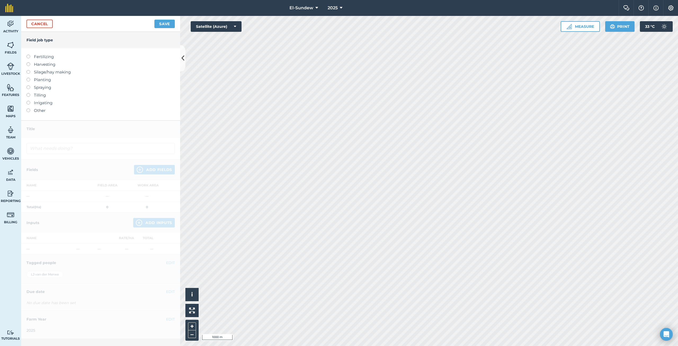
click at [42, 87] on label "Spraying" at bounding box center [100, 87] width 148 height 6
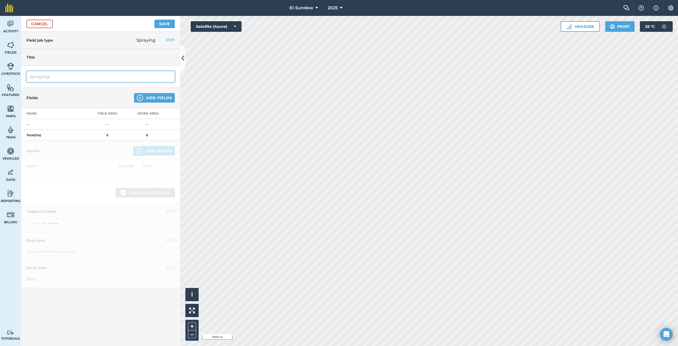
click at [58, 75] on input "Spraying" at bounding box center [100, 76] width 148 height 11
type input "2de Swartvlek(LAC23257)"
click at [141, 97] on img at bounding box center [140, 98] width 6 height 6
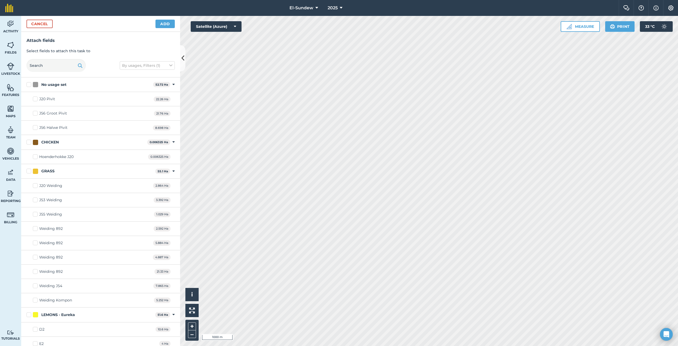
click at [26, 307] on div "LEMONS - Eureka 51.6 Ha Toggle showing LEMONS - Eureka fields" at bounding box center [100, 314] width 159 height 15
click at [28, 312] on label "LEMONS - Eureka" at bounding box center [89, 315] width 127 height 6
click at [28, 312] on input "LEMONS - Eureka" at bounding box center [27, 313] width 3 height 3
checkbox input "true"
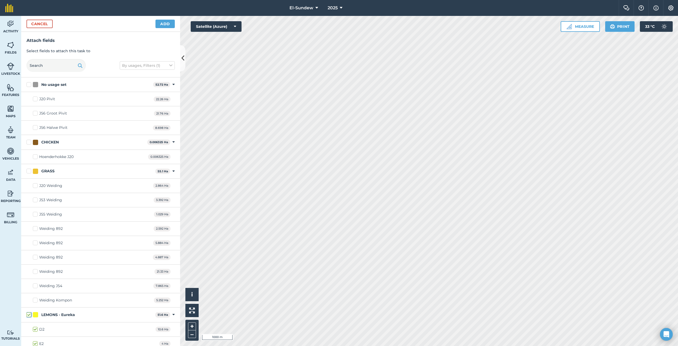
checkbox input "true"
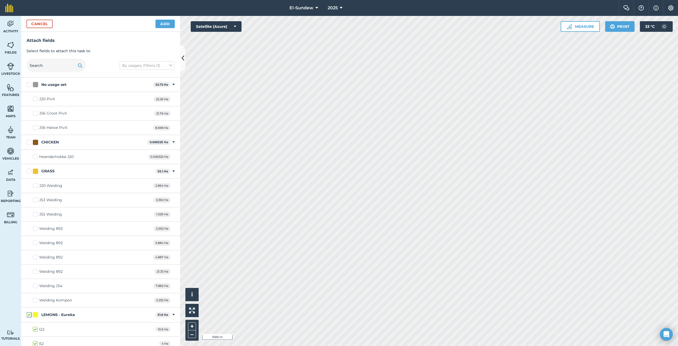
checkbox input "true"
click at [35, 326] on label "D2" at bounding box center [39, 329] width 12 height 6
click at [35, 326] on input "D2" at bounding box center [34, 327] width 3 height 3
checkbox input "false"
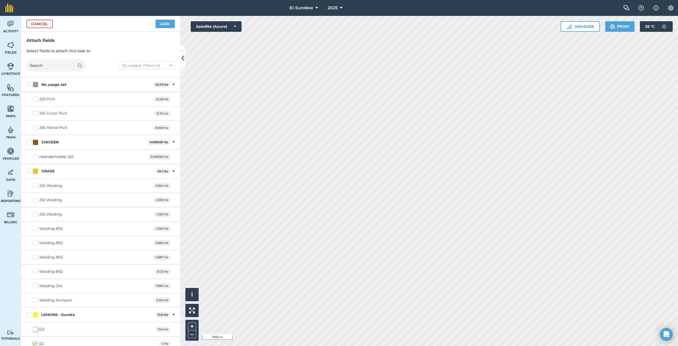
checkbox input "false"
checkbox input "true"
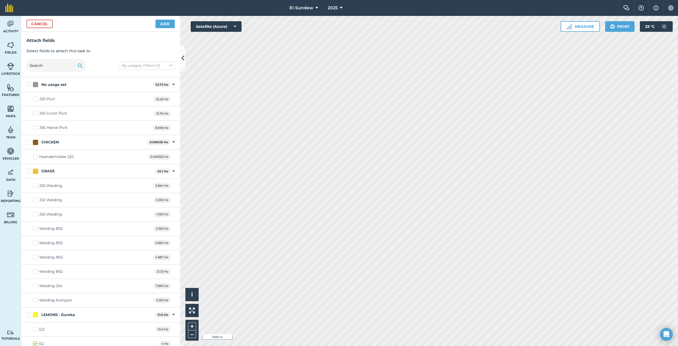
checkbox input "true"
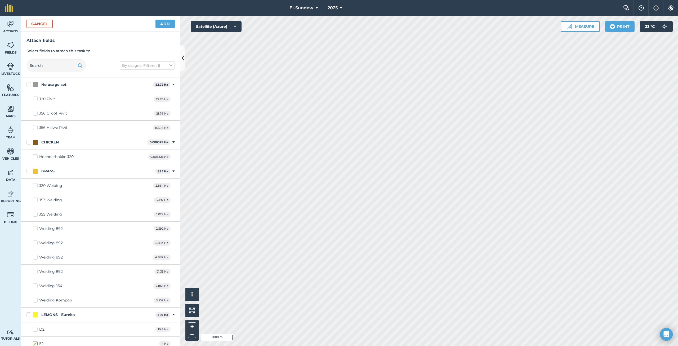
checkbox input "true"
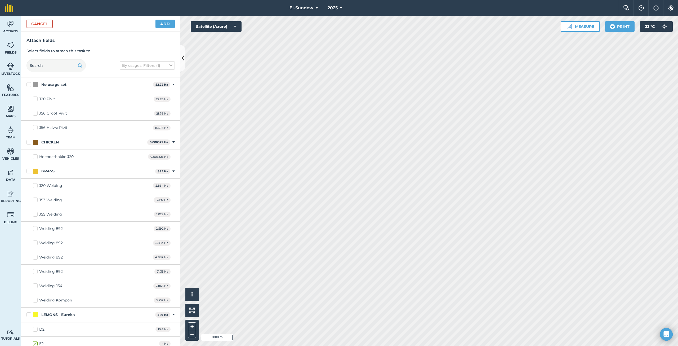
checkbox input "true"
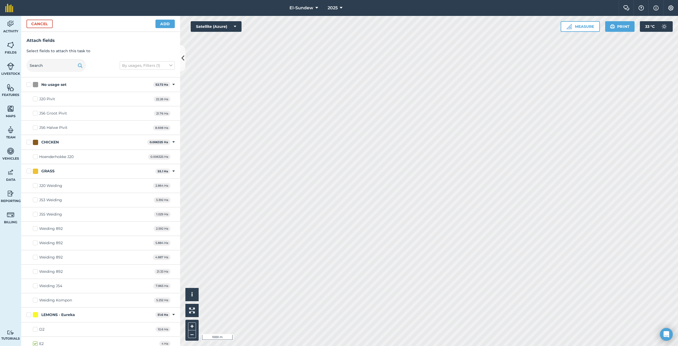
checkbox input "true"
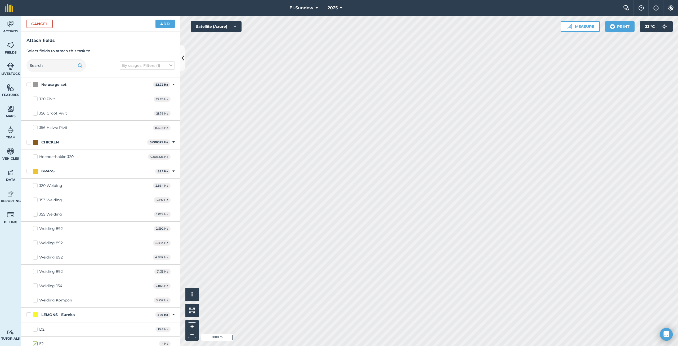
checkbox input "true"
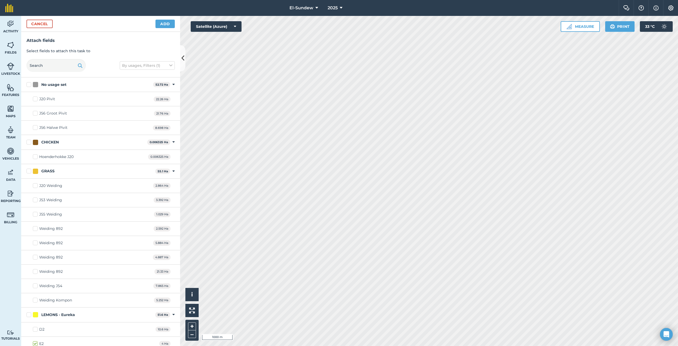
checkbox input "true"
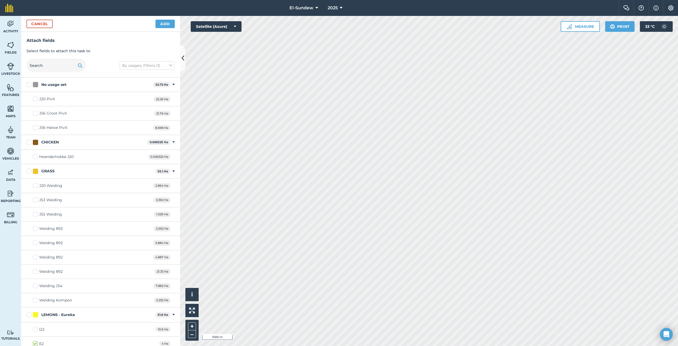
checkbox input "true"
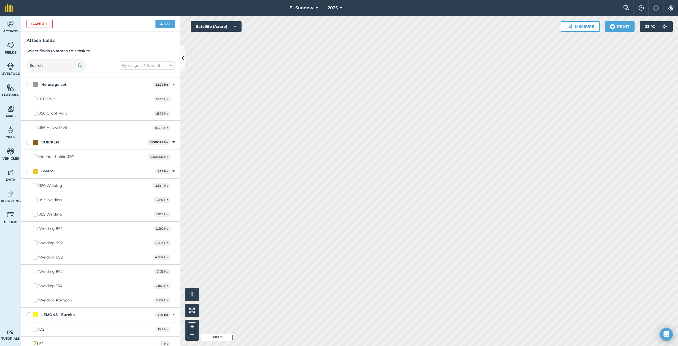
checkbox input "true"
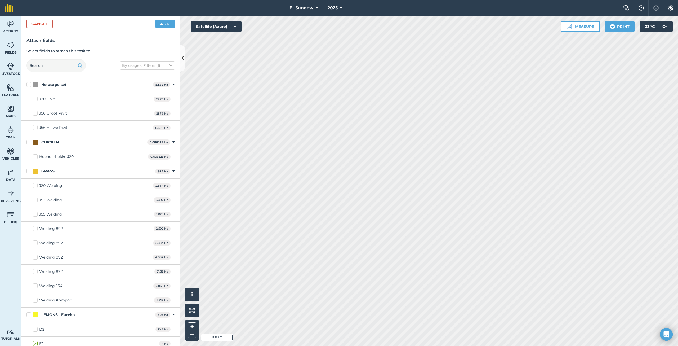
checkbox input "true"
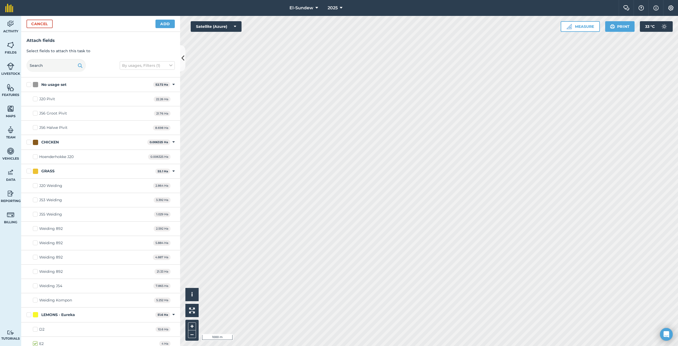
checkbox input "false"
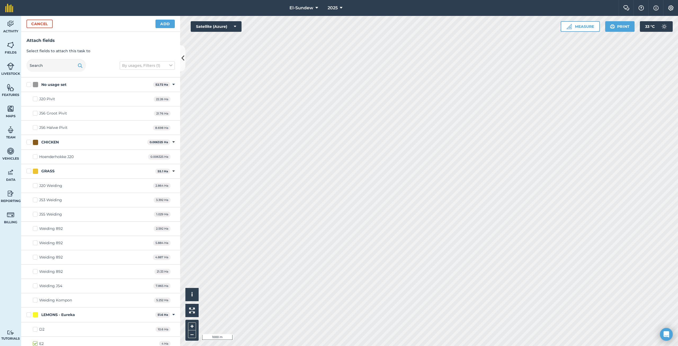
checkbox input "false"
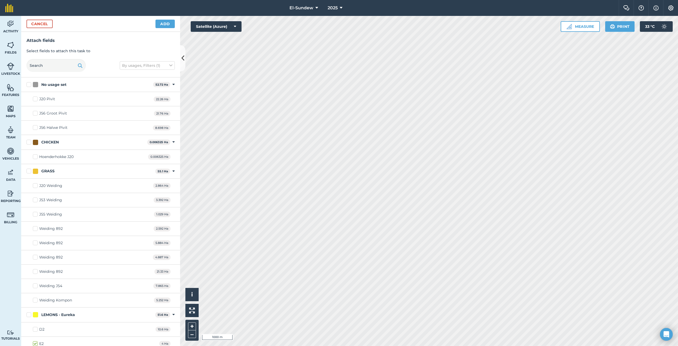
checkbox input "true"
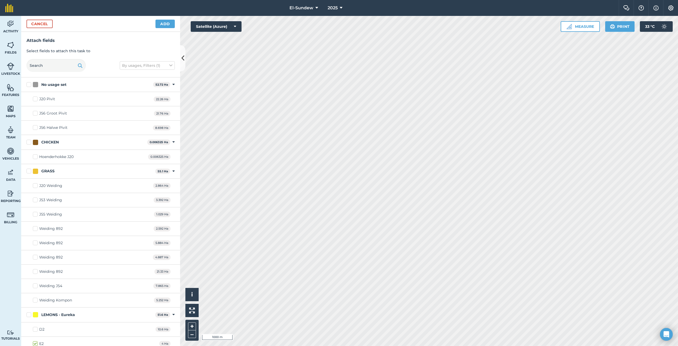
checkbox input "true"
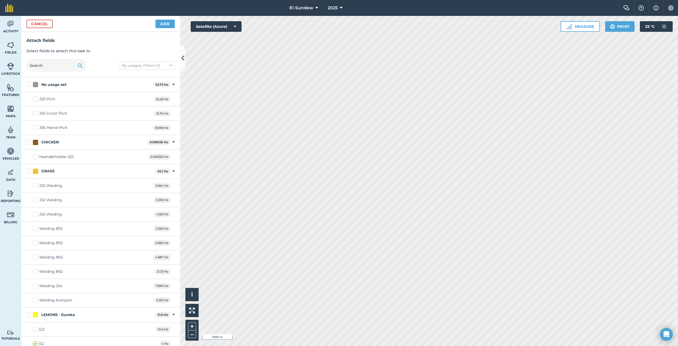
checkbox input "false"
click at [169, 23] on button "Add" at bounding box center [164, 24] width 19 height 8
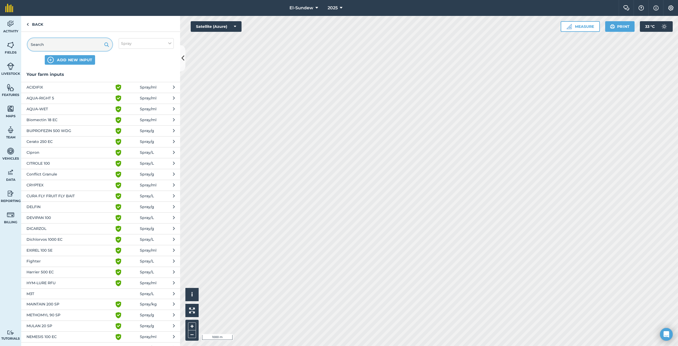
click at [61, 42] on input "text" at bounding box center [70, 44] width 85 height 13
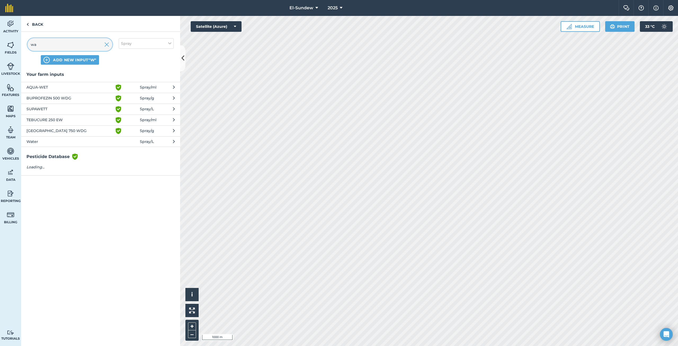
type input "wat"
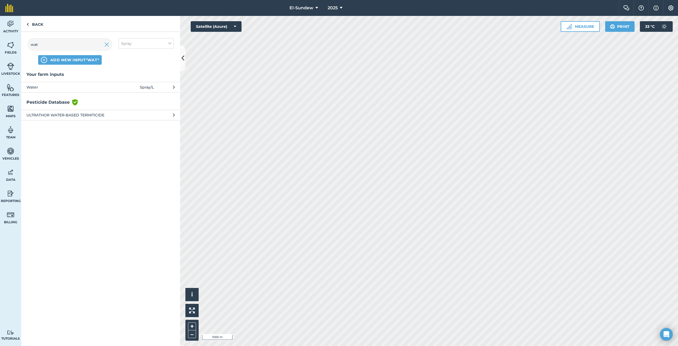
click at [78, 88] on span "Water" at bounding box center [69, 87] width 87 height 6
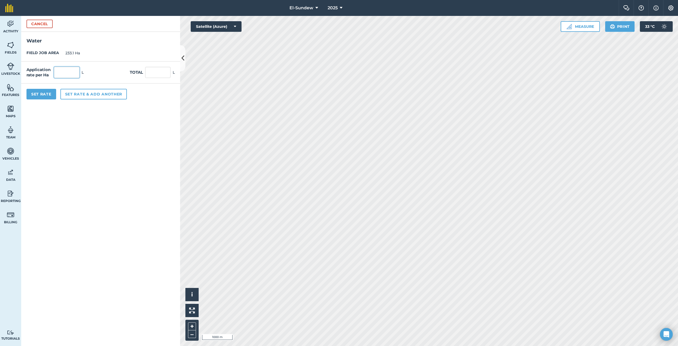
click at [77, 74] on input "text" at bounding box center [66, 72] width 25 height 11
click at [77, 95] on button "Set rate & add another" at bounding box center [93, 94] width 66 height 11
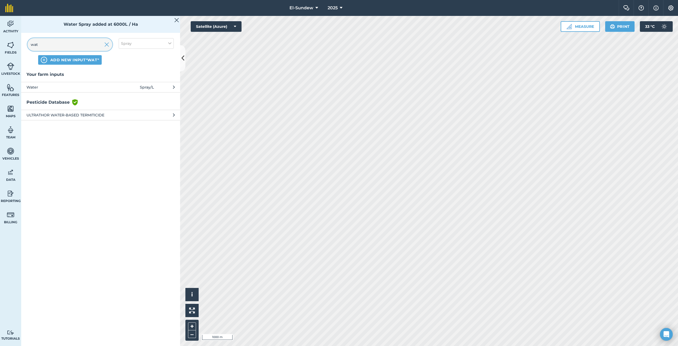
click at [71, 45] on input "wat" at bounding box center [70, 44] width 85 height 13
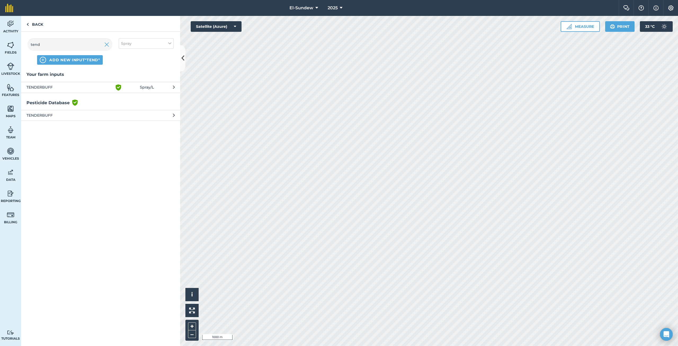
click at [79, 87] on span "TENDERBUFF" at bounding box center [69, 87] width 87 height 6
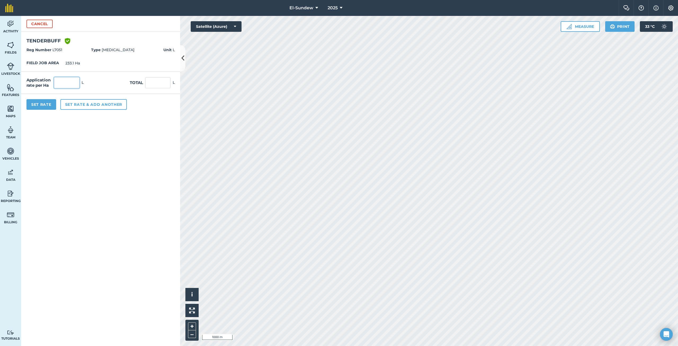
click at [77, 84] on input "text" at bounding box center [66, 82] width 25 height 11
type input "2.4"
click at [93, 107] on button "Set rate & add another" at bounding box center [93, 104] width 66 height 11
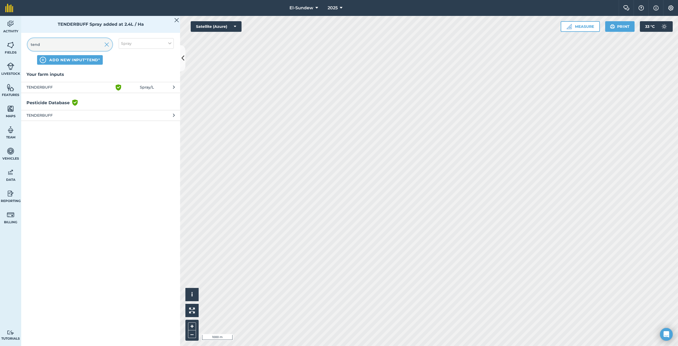
drag, startPoint x: 54, startPoint y: 48, endPoint x: 57, endPoint y: 51, distance: 3.7
click at [56, 50] on input "tend" at bounding box center [70, 44] width 85 height 13
click at [57, 51] on input "tend" at bounding box center [70, 44] width 85 height 13
click at [62, 46] on input "tend" at bounding box center [70, 44] width 85 height 13
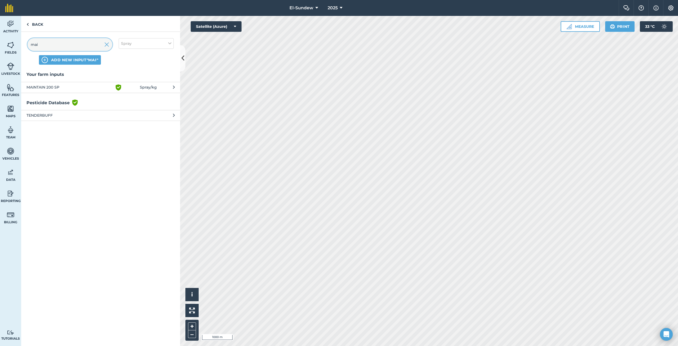
type input "main"
click at [103, 87] on span "MAINTAIN 200 SP" at bounding box center [69, 87] width 87 height 6
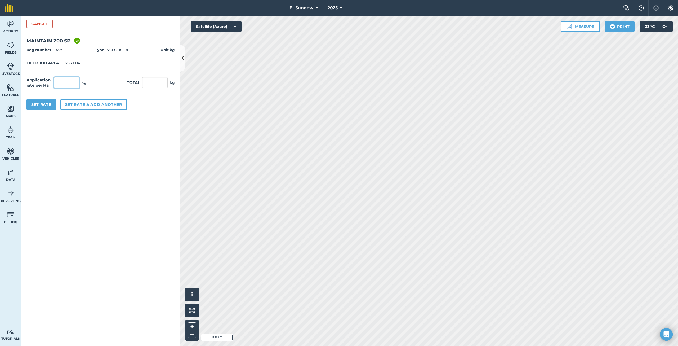
click at [78, 84] on input "text" at bounding box center [66, 82] width 25 height 11
click at [98, 103] on button "Set rate & add another" at bounding box center [93, 104] width 66 height 11
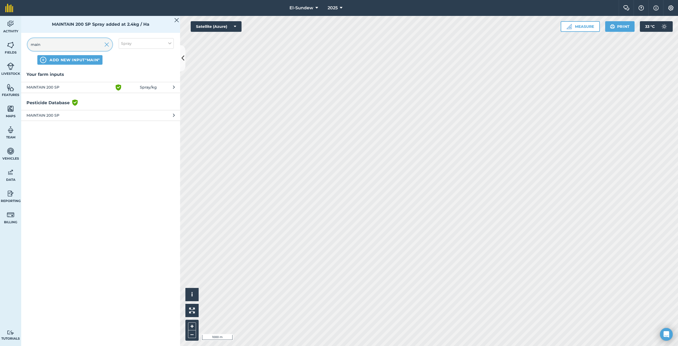
click at [77, 43] on input "main" at bounding box center [70, 44] width 85 height 13
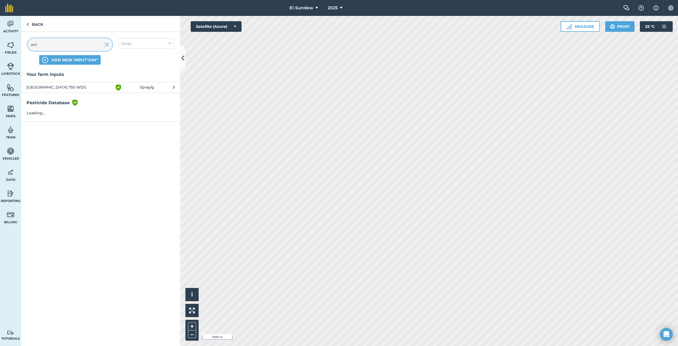
type input "uniz"
click at [86, 133] on span "[GEOGRAPHIC_DATA] 750 WDG" at bounding box center [69, 136] width 87 height 6
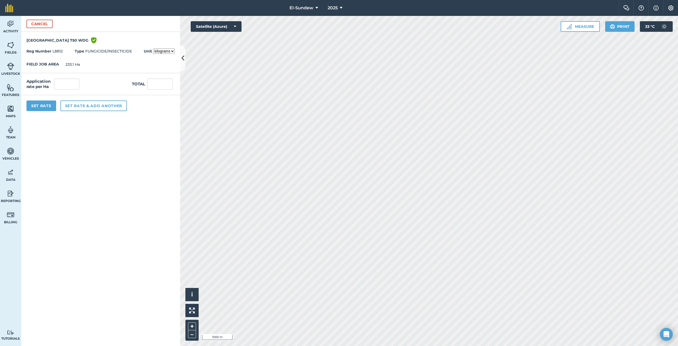
click at [174, 52] on select "kilograms grams" at bounding box center [164, 50] width 22 height 5
click at [153, 48] on select "kilograms grams" at bounding box center [164, 50] width 22 height 5
click at [172, 50] on select "kilograms grams" at bounding box center [164, 50] width 22 height 5
select select "KILOGRAMS"
click at [153, 48] on select "kilograms grams" at bounding box center [164, 50] width 22 height 5
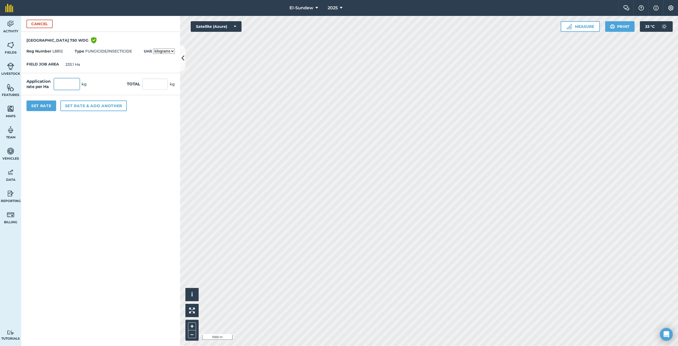
click at [62, 86] on input "text" at bounding box center [66, 83] width 25 height 11
type input "9"
click at [81, 105] on button "Set rate & add another" at bounding box center [93, 105] width 66 height 11
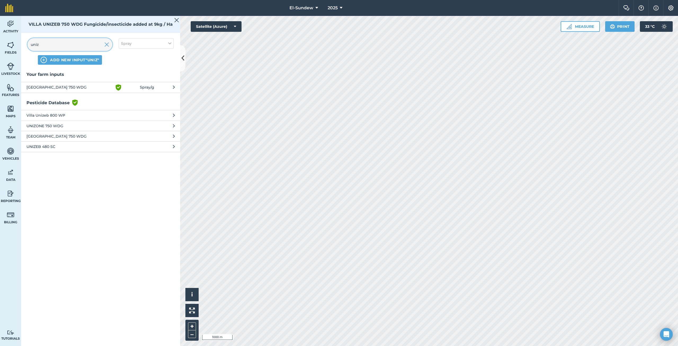
click at [73, 45] on input "uniz" at bounding box center [70, 44] width 85 height 13
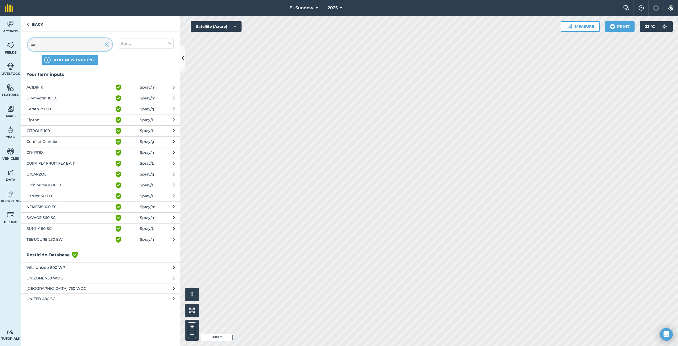
type input "cer"
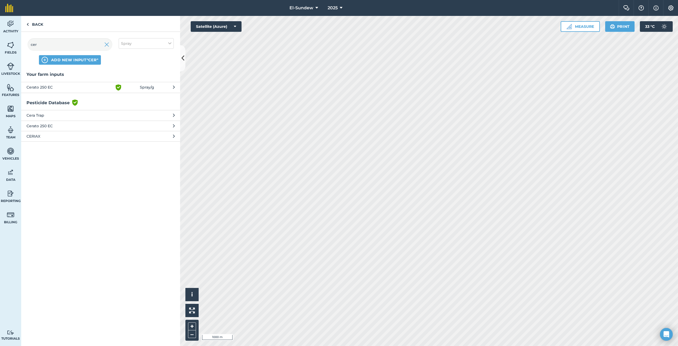
click at [81, 126] on span "Cerato 250 EC" at bounding box center [69, 126] width 87 height 6
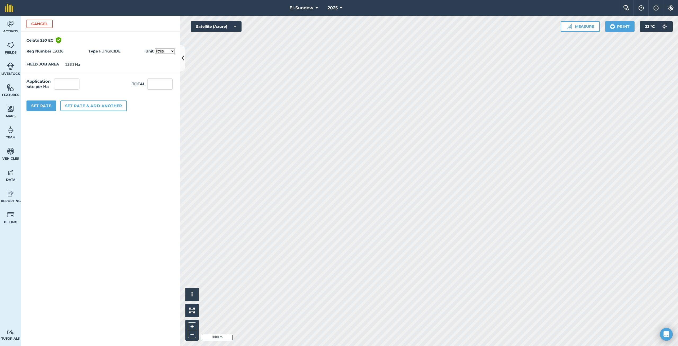
click at [166, 51] on select "litres millilitres" at bounding box center [165, 50] width 20 height 5
click at [155, 48] on select "litres millilitres" at bounding box center [165, 50] width 20 height 5
click at [168, 54] on span "Unit litres millilitres" at bounding box center [159, 51] width 29 height 6
click at [155, 48] on select "litres millilitres" at bounding box center [165, 50] width 20 height 5
click at [171, 50] on select "litres millilitres" at bounding box center [165, 50] width 20 height 5
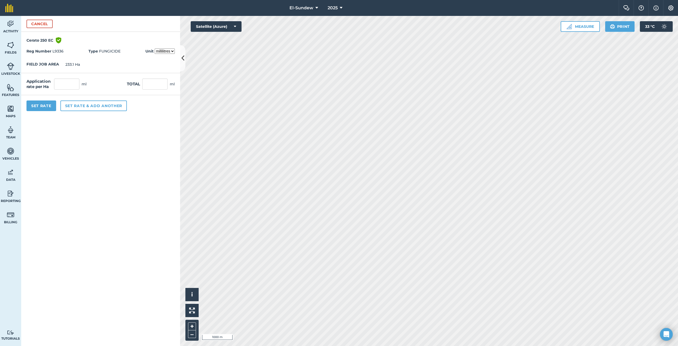
select select "LITRES"
click at [155, 48] on select "litres millilitres" at bounding box center [165, 50] width 20 height 5
click at [75, 83] on input "text" at bounding box center [66, 83] width 25 height 11
type input "0.6"
click at [95, 108] on button "Set rate & add another" at bounding box center [93, 105] width 66 height 11
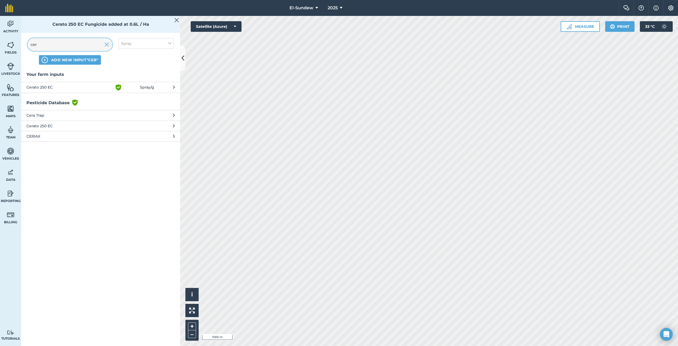
click at [68, 47] on input "cer" at bounding box center [70, 44] width 85 height 13
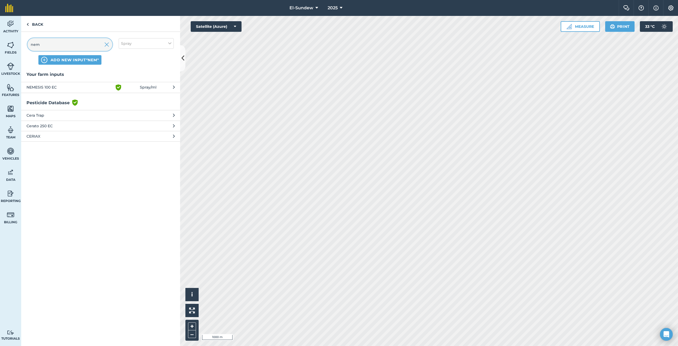
type input "neme"
click at [95, 88] on span "NEMESIS 100 EC" at bounding box center [69, 87] width 87 height 6
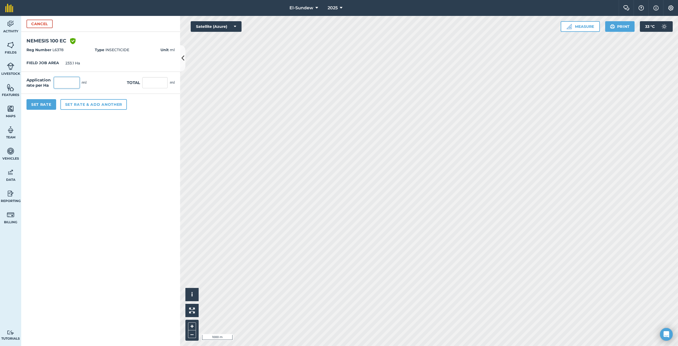
click at [78, 83] on input "text" at bounding box center [66, 82] width 25 height 11
type input "1800"
click at [77, 104] on button "Set rate & add another" at bounding box center [93, 104] width 66 height 11
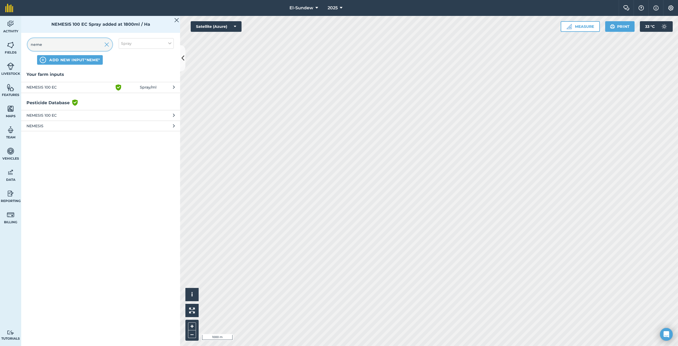
click at [69, 41] on input "neme" at bounding box center [70, 44] width 85 height 13
type input "ag"
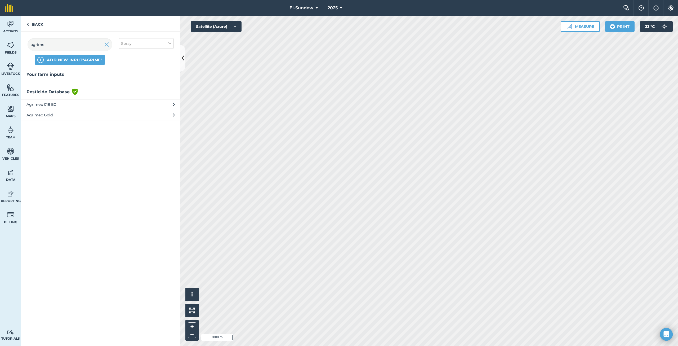
click at [71, 117] on span "Agrimec Gold" at bounding box center [69, 115] width 87 height 6
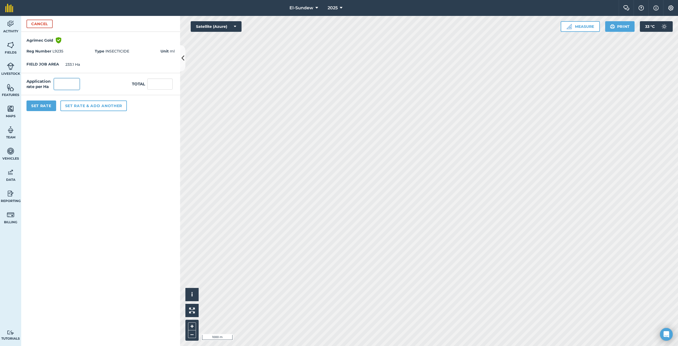
click at [76, 80] on input "text" at bounding box center [66, 83] width 25 height 11
type input "420"
click at [76, 106] on button "Set rate & add another" at bounding box center [93, 105] width 66 height 11
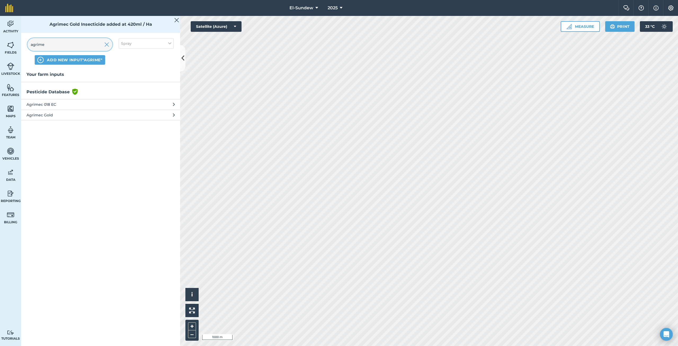
click at [93, 44] on input "agrime" at bounding box center [70, 44] width 85 height 13
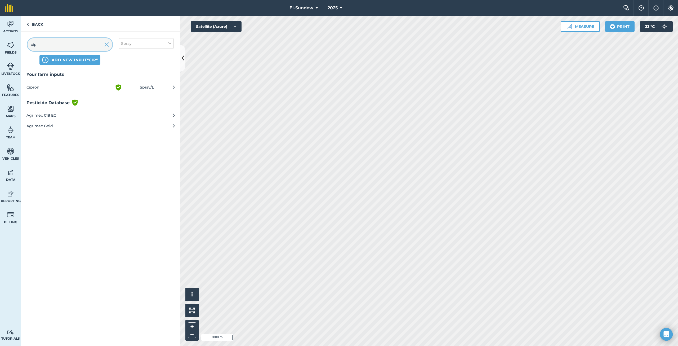
type input "cipr"
click at [101, 87] on span "Cipron" at bounding box center [69, 87] width 87 height 6
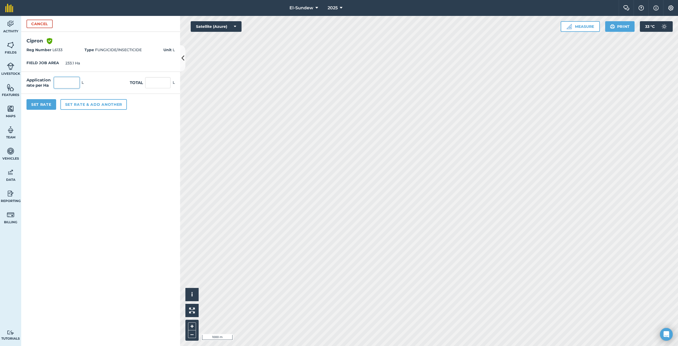
click at [78, 82] on input "text" at bounding box center [66, 82] width 25 height 11
click at [68, 84] on input "text" at bounding box center [66, 82] width 25 height 11
click at [46, 103] on button "Set Rate" at bounding box center [41, 104] width 30 height 11
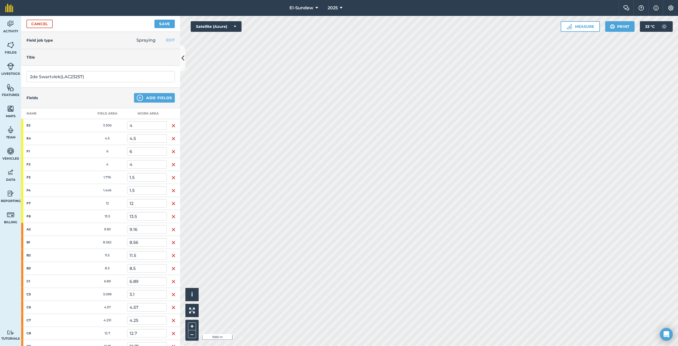
click at [160, 24] on button "Save" at bounding box center [164, 24] width 20 height 8
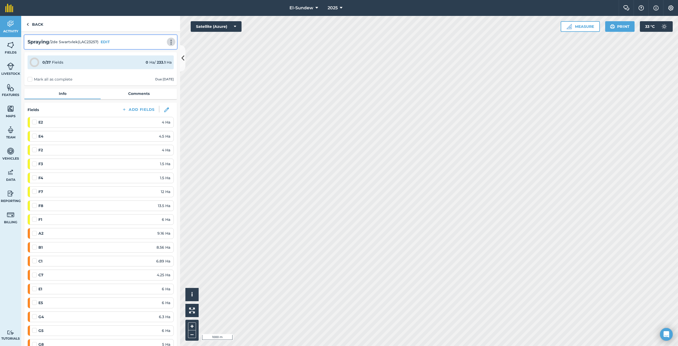
click at [171, 42] on button at bounding box center [170, 42] width 5 height 6
click at [155, 54] on link "Print" at bounding box center [160, 53] width 34 height 11
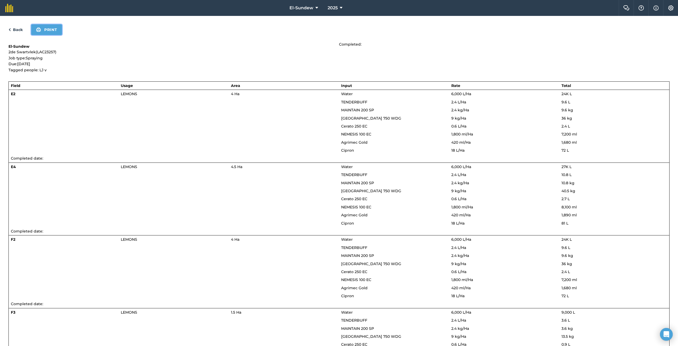
click at [52, 31] on button "Print" at bounding box center [46, 29] width 31 height 11
click at [253, 160] on td "Completed date:" at bounding box center [339, 158] width 661 height 8
click at [14, 29] on link "Back" at bounding box center [15, 29] width 14 height 6
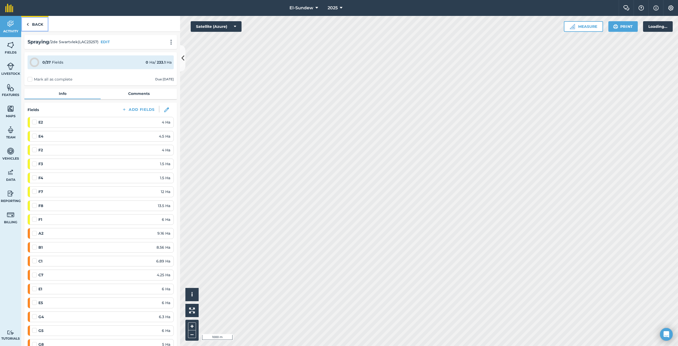
click at [34, 23] on link "Back" at bounding box center [34, 24] width 27 height 16
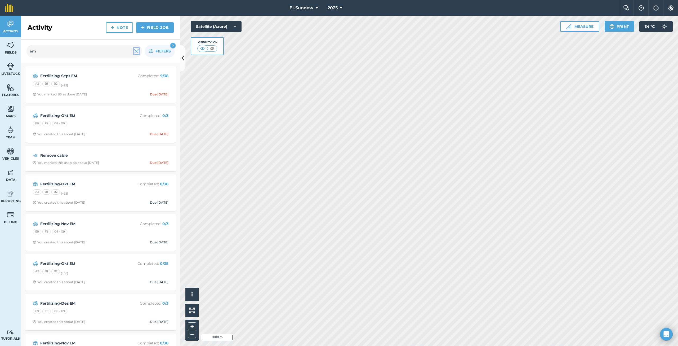
click at [138, 51] on img at bounding box center [136, 51] width 5 height 6
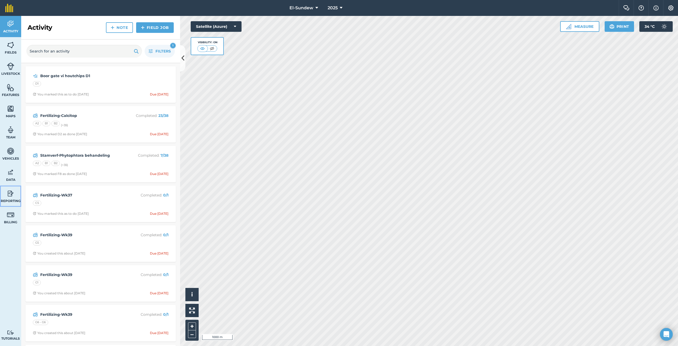
click at [12, 194] on img at bounding box center [10, 193] width 7 height 8
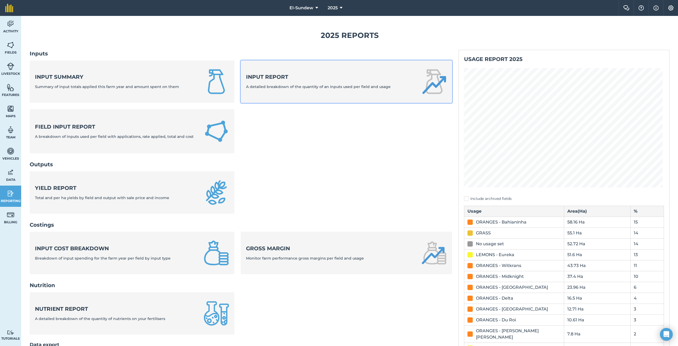
click at [355, 87] on span "A detailed breakdown of the quantity of an inputs used per field and usage" at bounding box center [318, 86] width 145 height 5
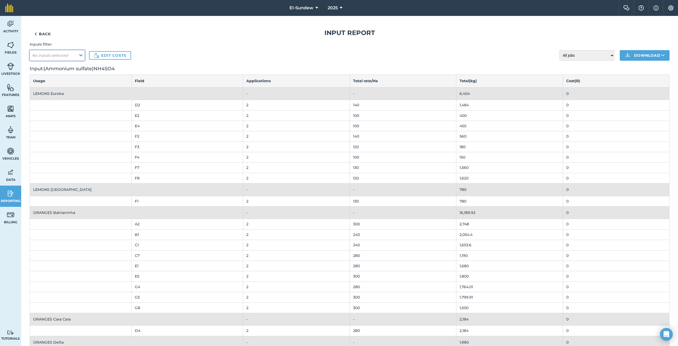
click at [75, 54] on button "No inputs selected" at bounding box center [57, 55] width 55 height 11
click at [79, 56] on icon at bounding box center [80, 55] width 3 height 6
click at [81, 54] on icon at bounding box center [80, 55] width 3 height 6
click at [607, 53] on select "All jobs Incomplete jobs Complete jobs" at bounding box center [586, 55] width 55 height 11
click at [607, 55] on select "All jobs Incomplete jobs Complete jobs" at bounding box center [586, 55] width 55 height 11
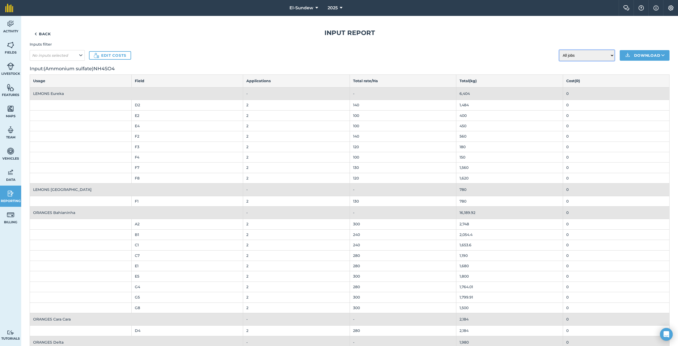
click at [609, 54] on select "All jobs Incomplete jobs Complete jobs" at bounding box center [586, 55] width 55 height 11
select select "done"
click at [559, 50] on select "All jobs Incomplete jobs Complete jobs" at bounding box center [586, 55] width 55 height 11
click at [80, 55] on icon at bounding box center [80, 55] width 3 height 6
click at [57, 55] on em "No inputs selected" at bounding box center [50, 55] width 36 height 5
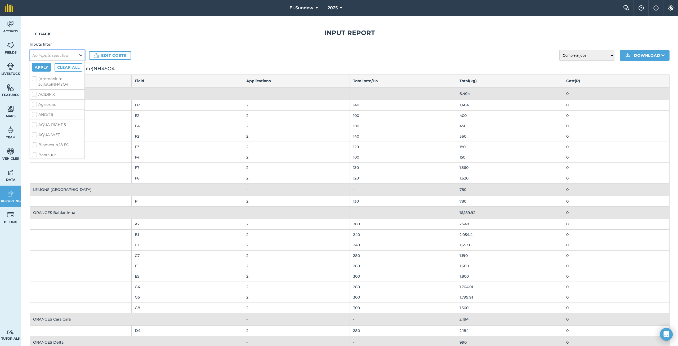
click at [78, 54] on button "No inputs selected" at bounding box center [57, 55] width 55 height 11
click at [34, 94] on label "ACIDIFIX" at bounding box center [57, 95] width 50 height 6
click at [34, 94] on input "ACIDIFIX" at bounding box center [33, 93] width 3 height 3
click at [45, 66] on button "Apply" at bounding box center [41, 67] width 19 height 8
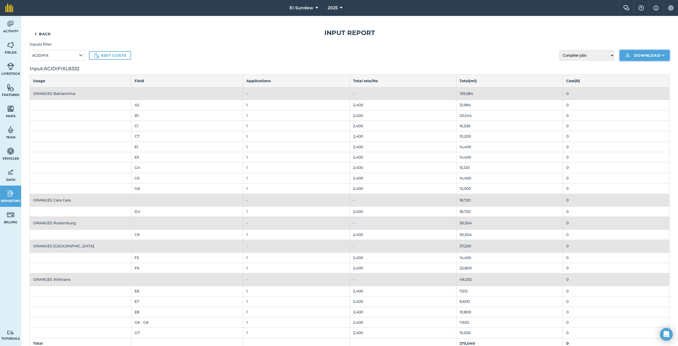
click at [650, 54] on button "Download" at bounding box center [645, 55] width 50 height 11
click at [639, 78] on link "XLS" at bounding box center [645, 79] width 48 height 12
click at [43, 33] on link "Back" at bounding box center [43, 34] width 26 height 11
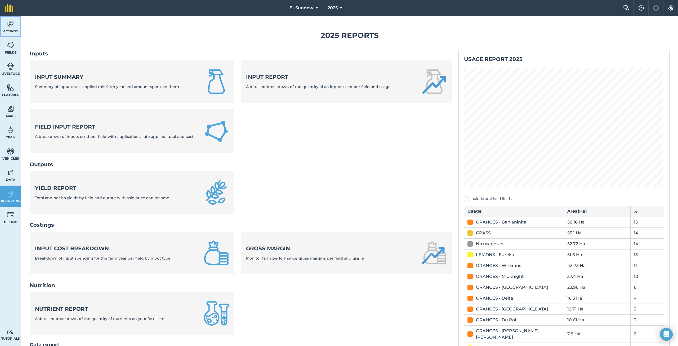
click at [12, 25] on img at bounding box center [10, 24] width 7 height 8
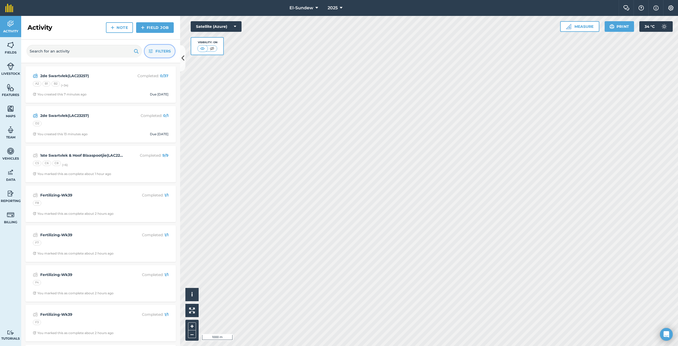
click at [152, 50] on icon "button" at bounding box center [151, 51] width 4 height 4
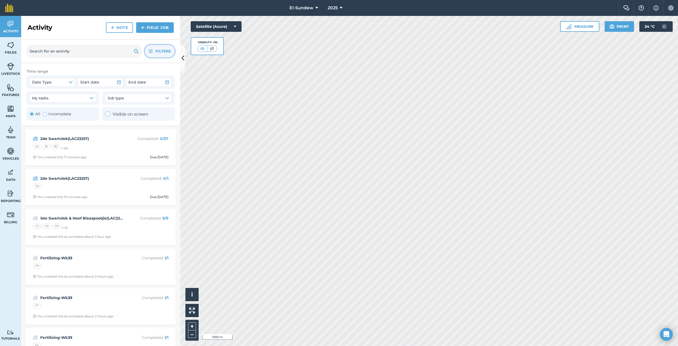
click at [45, 115] on div "Toggle Activity" at bounding box center [45, 114] width 4 height 4
radio input "false"
radio input "true"
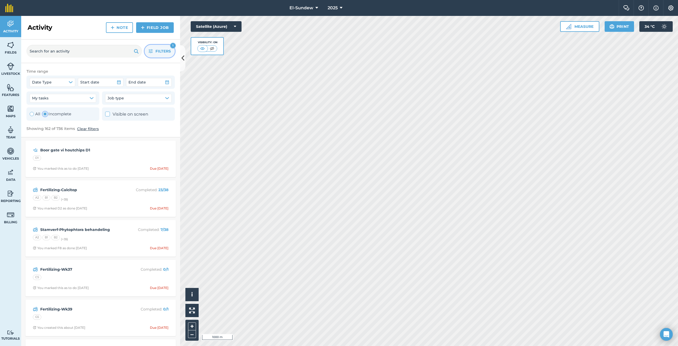
click at [152, 50] on icon "button" at bounding box center [151, 51] width 4 height 4
